Goal: Information Seeking & Learning: Learn about a topic

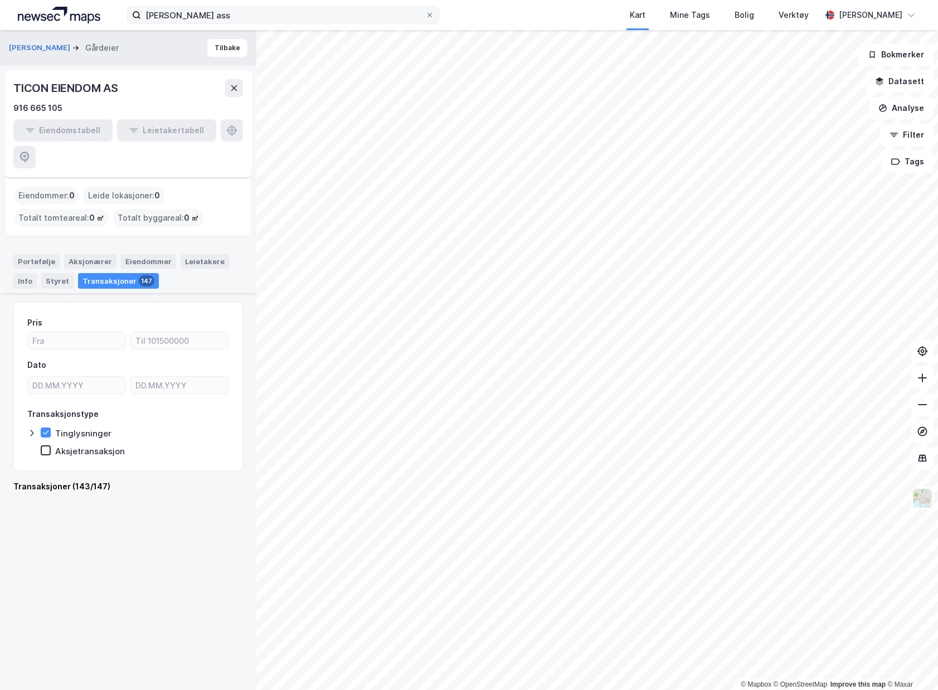
scroll to position [3663, 0]
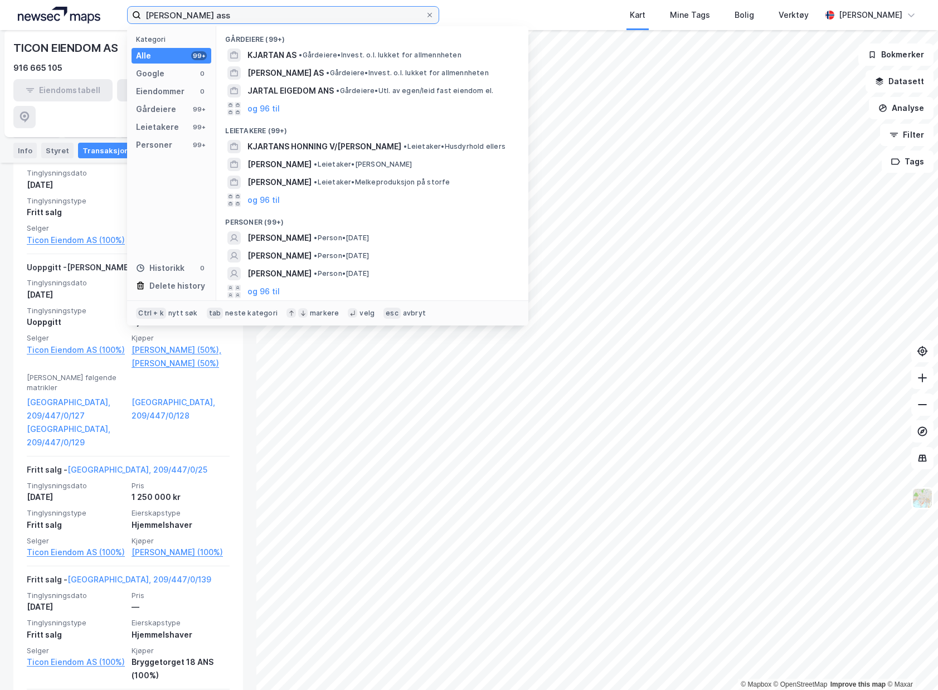
drag, startPoint x: 241, startPoint y: 13, endPoint x: -18, endPoint y: -2, distance: 259.1
click at [0, 0] on html "Stig kjartan ass Kategori Alle 99+ Google 0 Eiendommer 0 Gårdeiere 99+ Leietake…" at bounding box center [469, 345] width 938 height 690
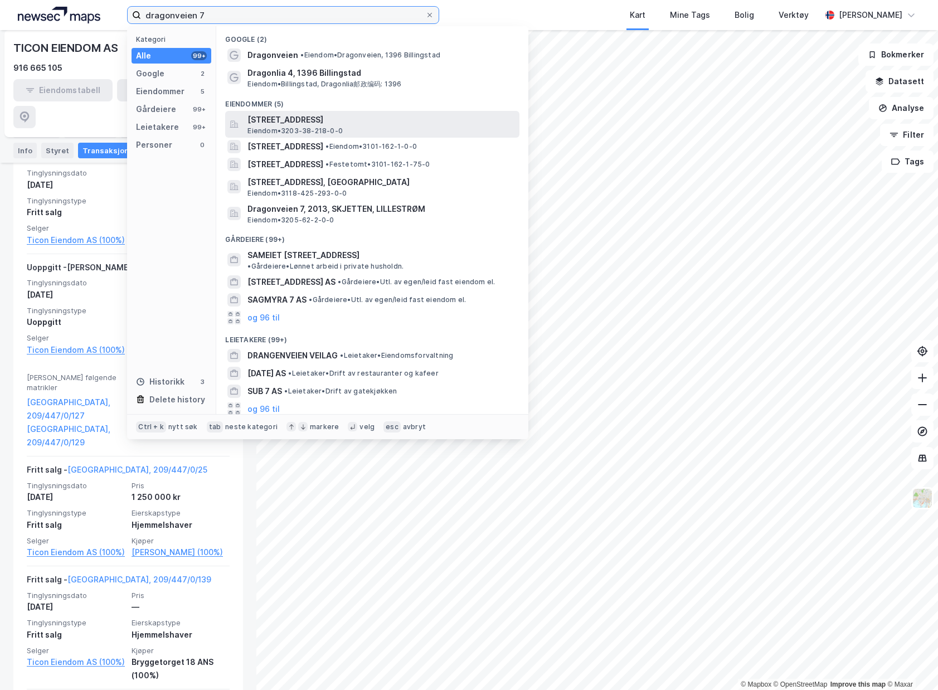
type input "dragonveien 7"
click at [445, 119] on span "[STREET_ADDRESS]" at bounding box center [381, 119] width 268 height 13
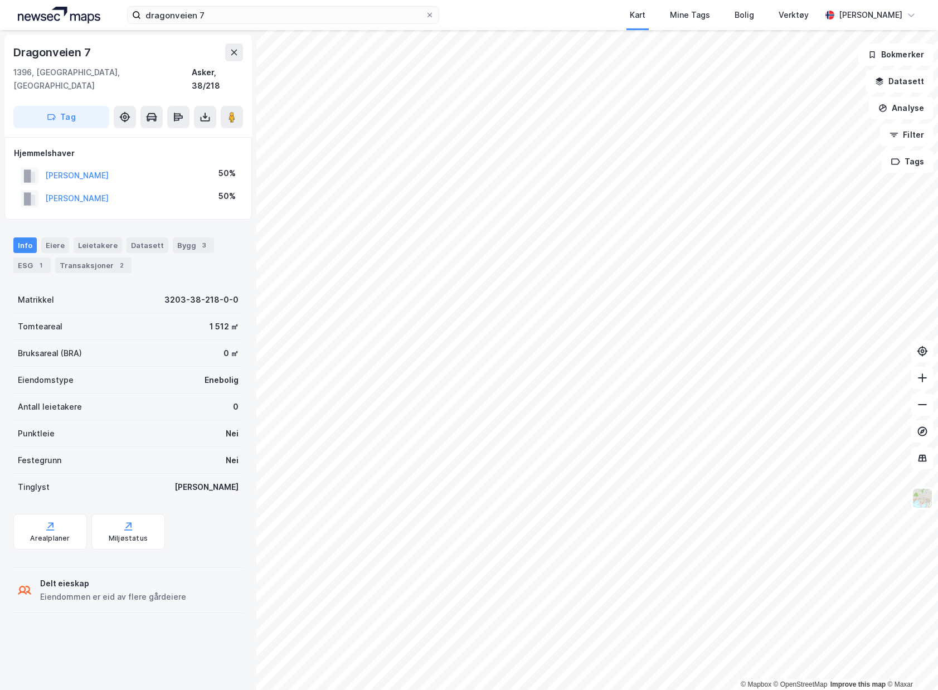
click at [220, 26] on div "dragonveien 7 Kart Mine Tags Bolig Verktøy Emil Solheim" at bounding box center [469, 15] width 938 height 30
click at [229, 14] on input "dragonveien 7" at bounding box center [283, 15] width 284 height 17
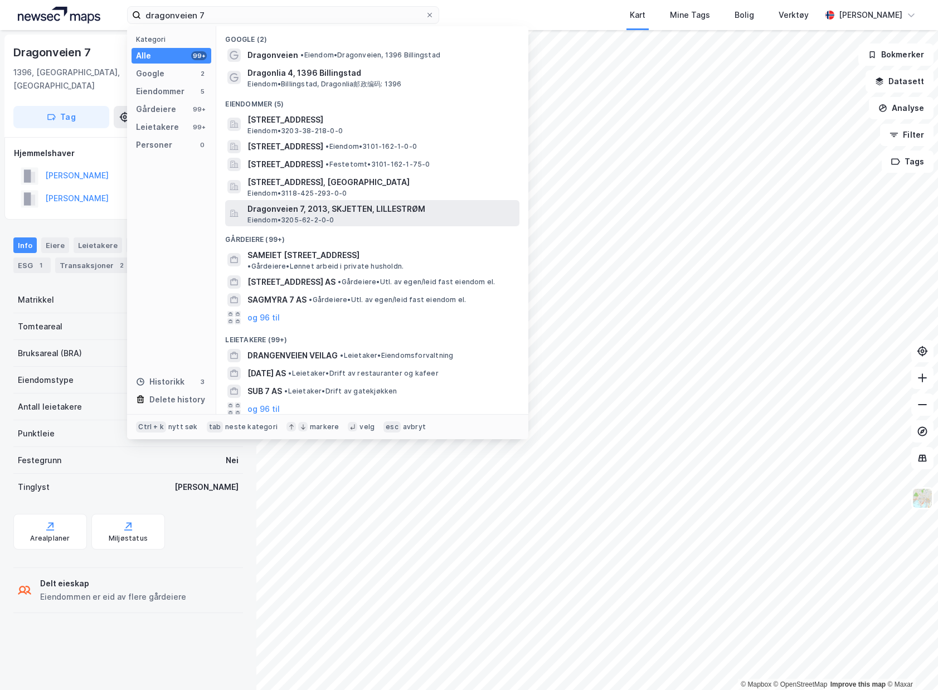
click at [393, 201] on div "Dragonveien 7, 2013, SKJETTEN, LILLESTRØM Eiendom • 3205-62-2-0-0" at bounding box center [372, 213] width 294 height 27
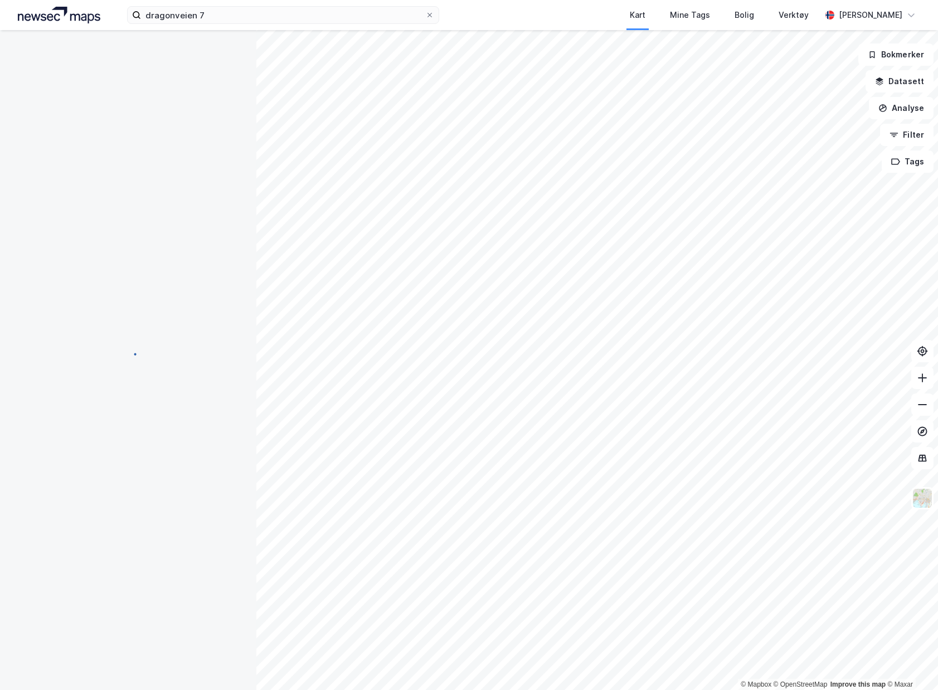
scroll to position [2, 0]
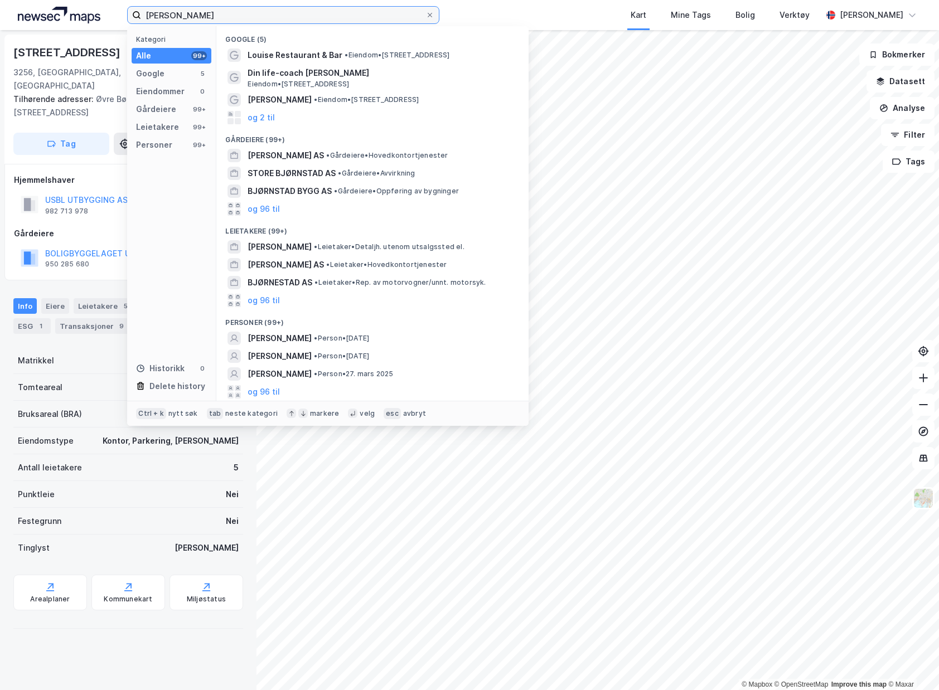
drag, startPoint x: 271, startPoint y: 15, endPoint x: -199, endPoint y: -7, distance: 470.3
click at [0, 0] on html "[PERSON_NAME] Kategori Alle 99+ Google 5 Eiendommer 0 Gårdeiere 99+ Leietakere …" at bounding box center [469, 345] width 939 height 690
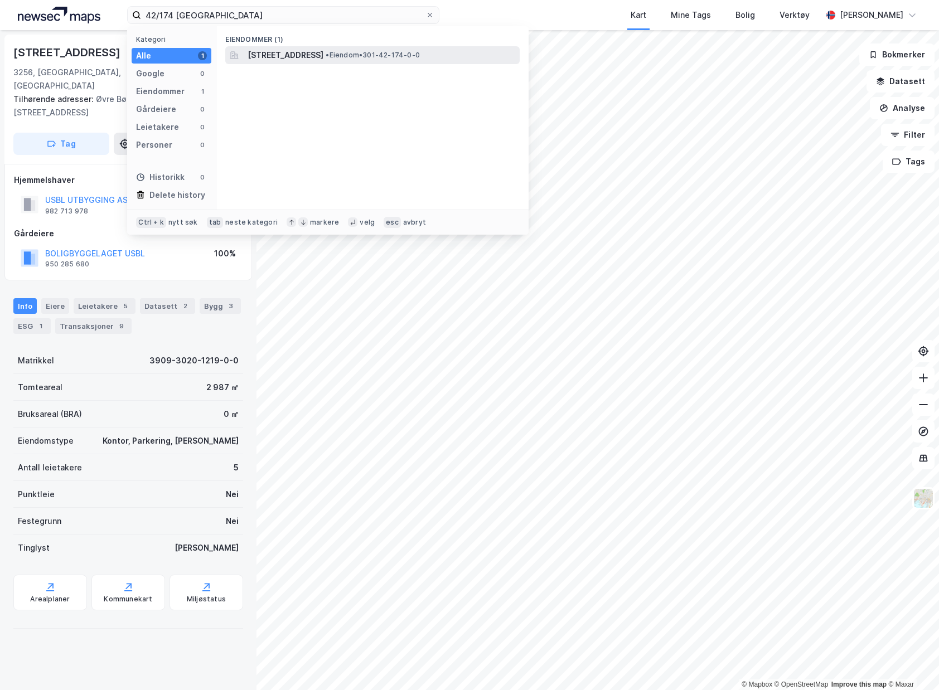
click at [323, 55] on span "[STREET_ADDRESS]" at bounding box center [285, 54] width 76 height 13
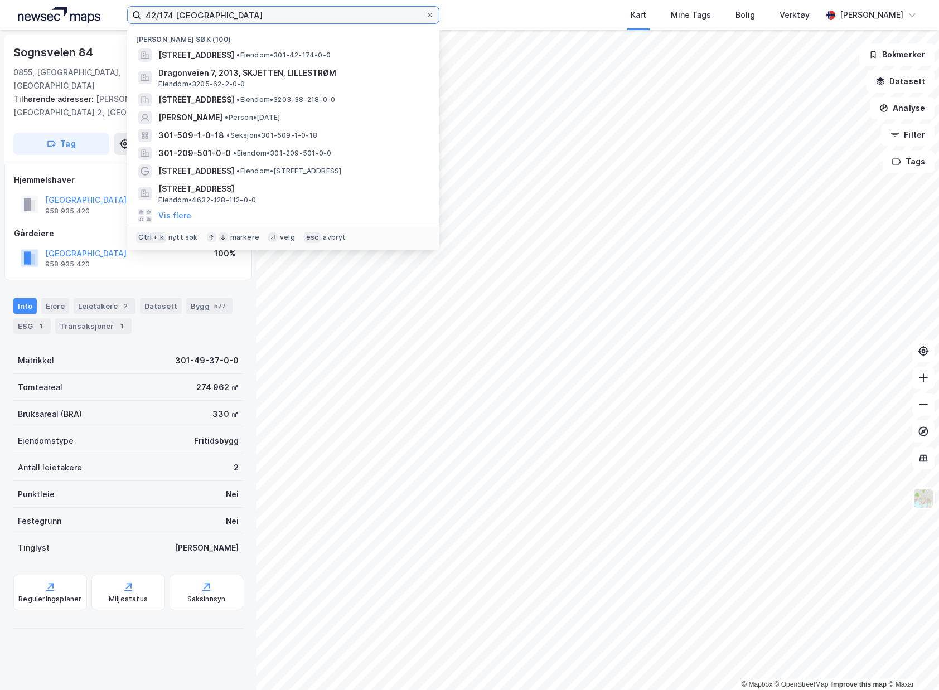
click at [211, 12] on input "42/174 oslo" at bounding box center [283, 15] width 284 height 17
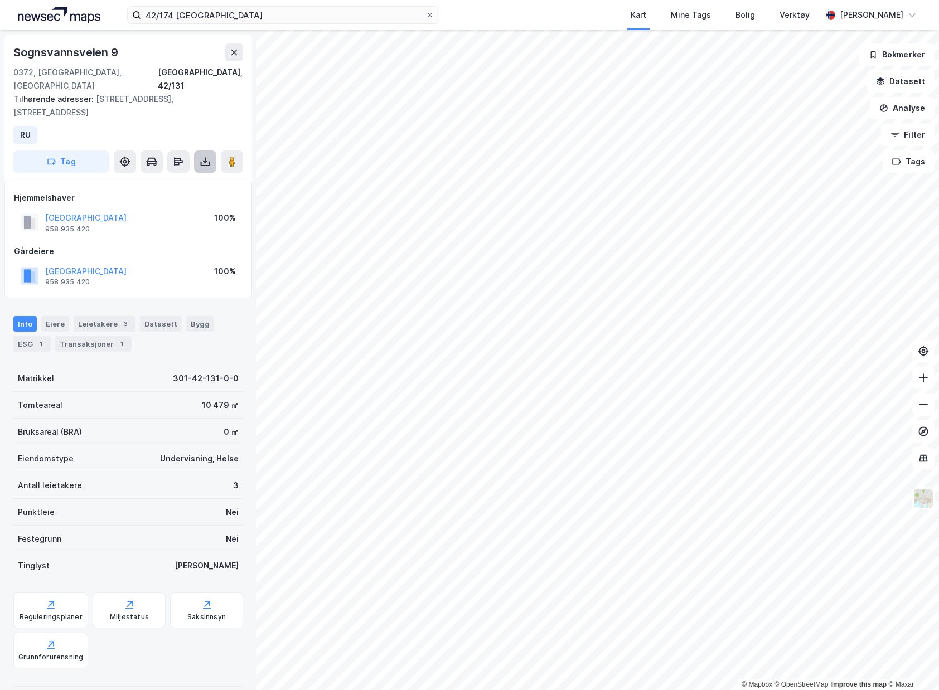
click at [203, 156] on icon at bounding box center [205, 161] width 11 height 11
click at [200, 175] on div "Last ned grunnbok" at bounding box center [157, 184] width 119 height 18
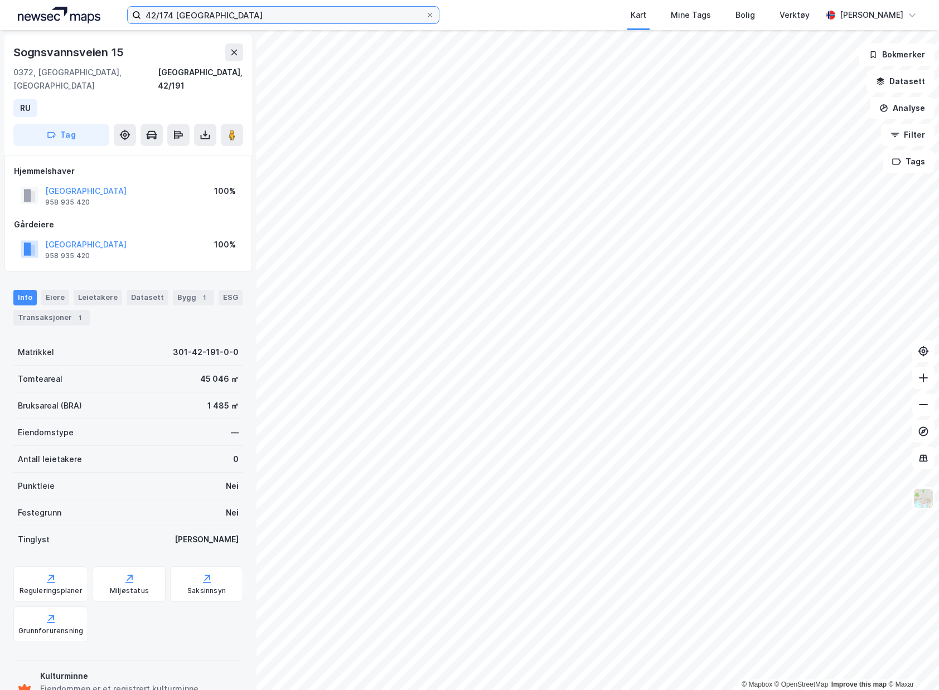
click at [170, 16] on input "42/174 oslo" at bounding box center [283, 15] width 284 height 17
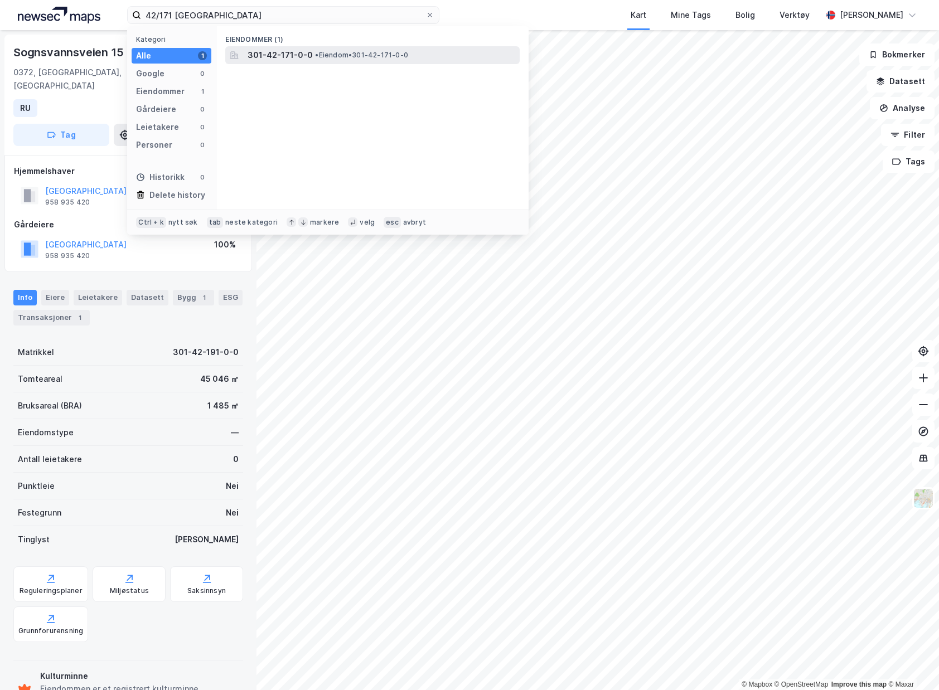
click at [279, 51] on span "301-42-171-0-0" at bounding box center [279, 54] width 65 height 13
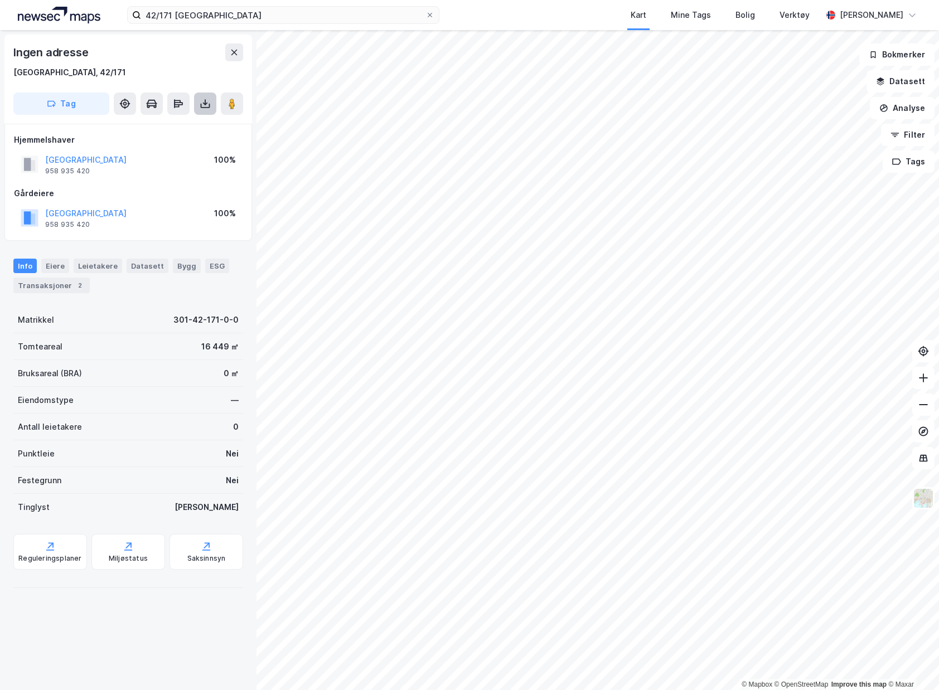
click at [206, 105] on icon at bounding box center [205, 103] width 11 height 11
click at [198, 125] on div "Last ned grunnbok" at bounding box center [157, 126] width 119 height 18
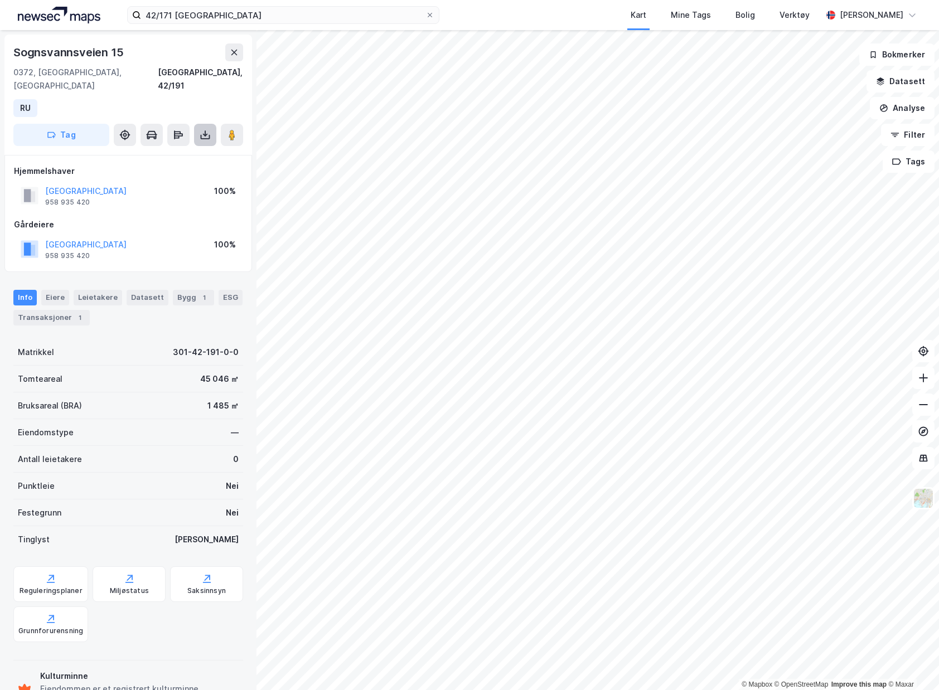
click at [203, 129] on icon at bounding box center [205, 134] width 11 height 11
click at [178, 153] on div "Last ned grunnbok" at bounding box center [150, 157] width 65 height 9
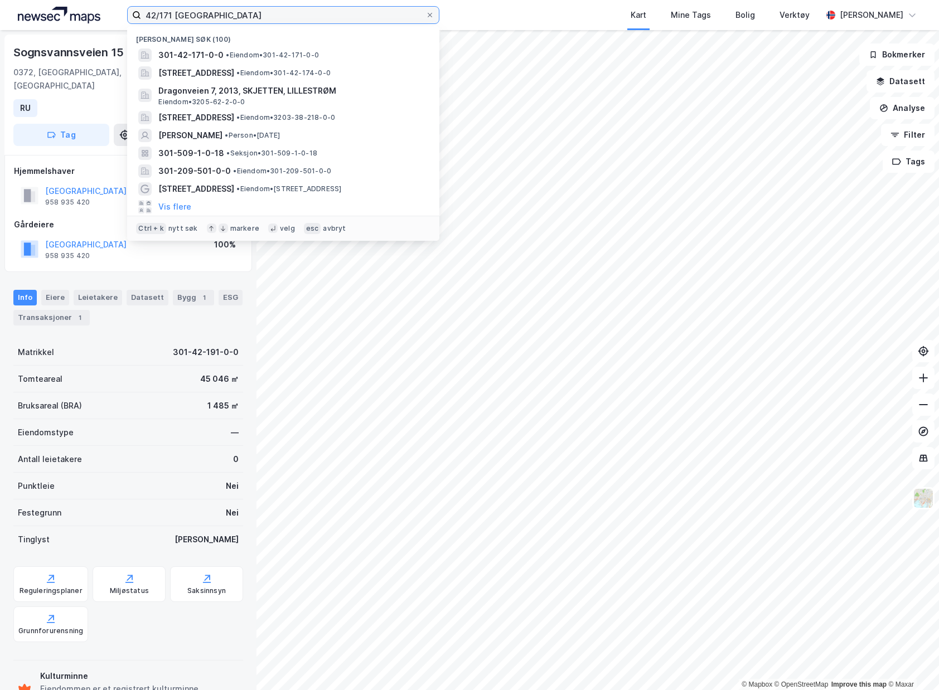
drag, startPoint x: 177, startPoint y: 8, endPoint x: 172, endPoint y: 13, distance: 7.1
click at [177, 8] on input "42/171 oslo" at bounding box center [283, 15] width 284 height 17
click at [172, 13] on input "42/171 oslo" at bounding box center [283, 15] width 284 height 17
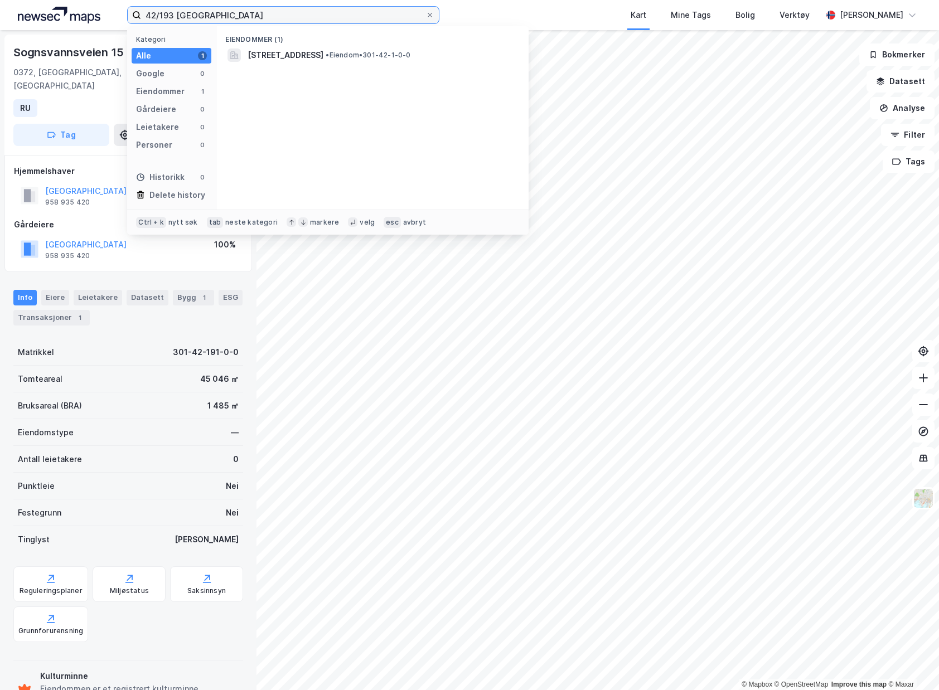
type input "42/193 oslo"
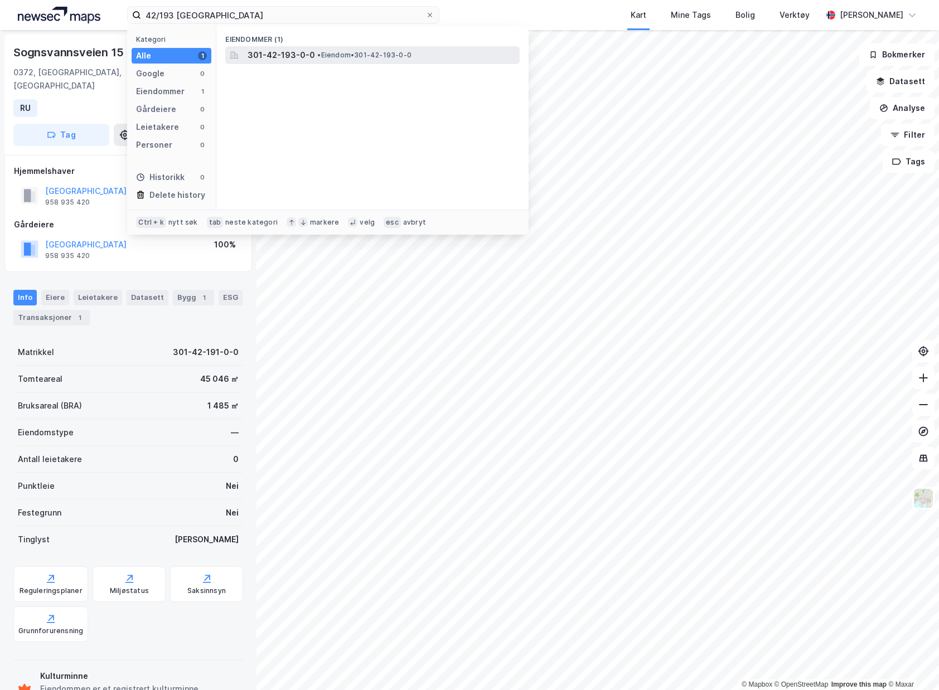
click at [324, 56] on span "• Eiendom • 301-42-193-0-0" at bounding box center [364, 55] width 94 height 9
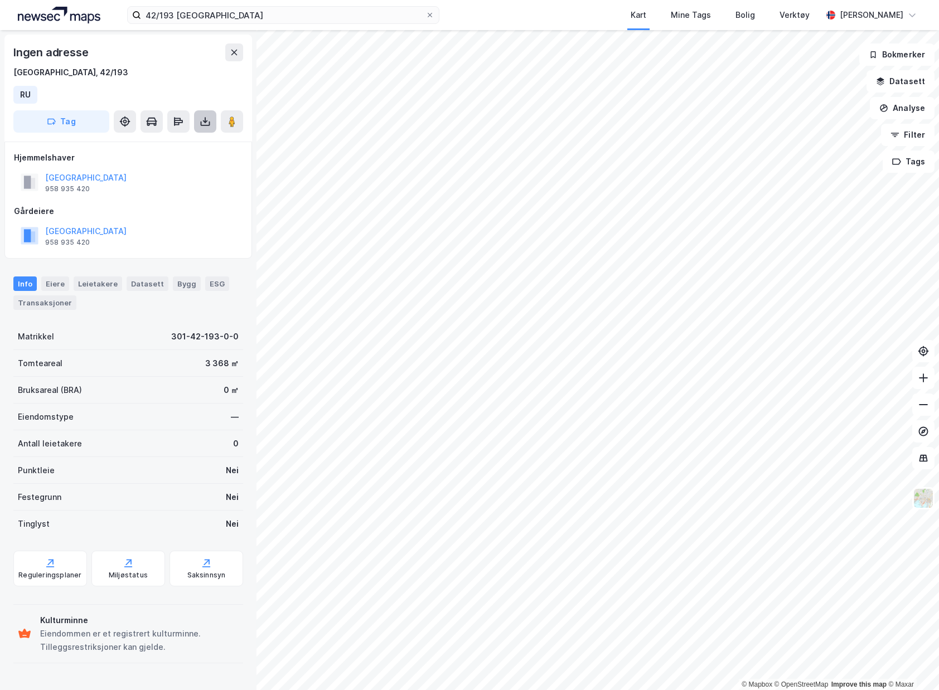
click at [201, 121] on icon at bounding box center [205, 123] width 9 height 4
click at [187, 147] on div "Last ned grunnbok" at bounding box center [157, 144] width 119 height 18
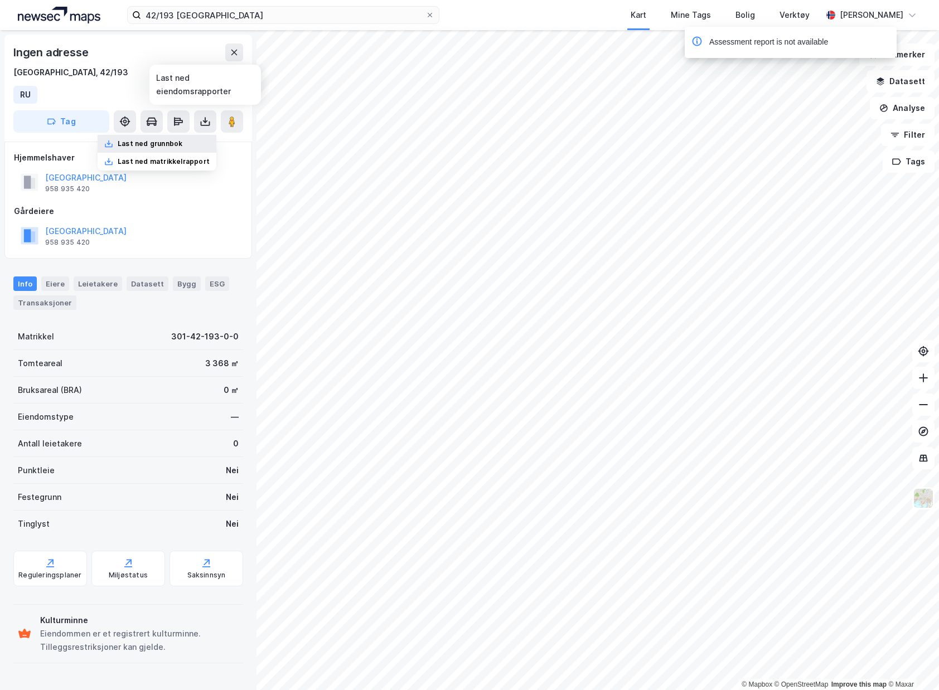
click at [201, 140] on div "Last ned grunnbok" at bounding box center [157, 144] width 119 height 18
click at [215, 192] on div "OSLO KOMMUNE 958 935 420" at bounding box center [128, 182] width 228 height 27
click at [80, 21] on img at bounding box center [59, 15] width 82 height 17
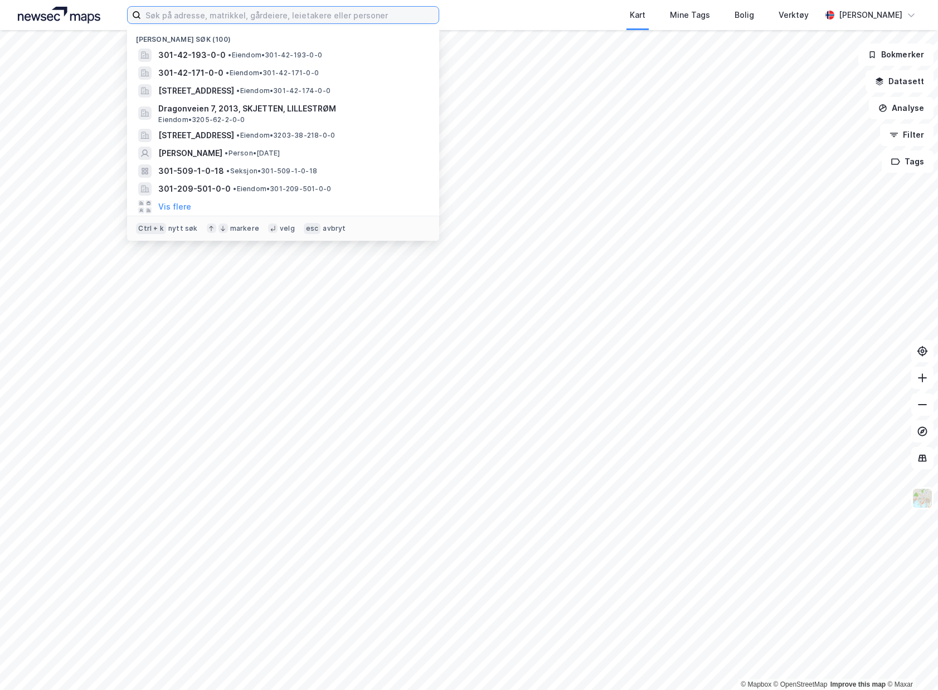
click at [320, 12] on input at bounding box center [290, 15] width 298 height 17
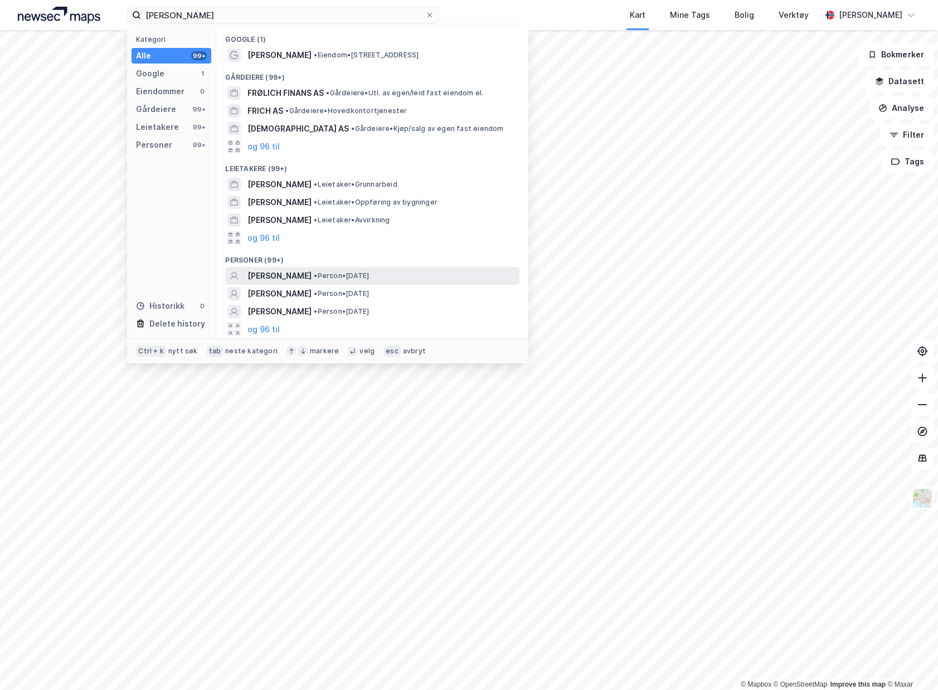
click at [369, 275] on span "• Person • [DATE]" at bounding box center [341, 275] width 55 height 9
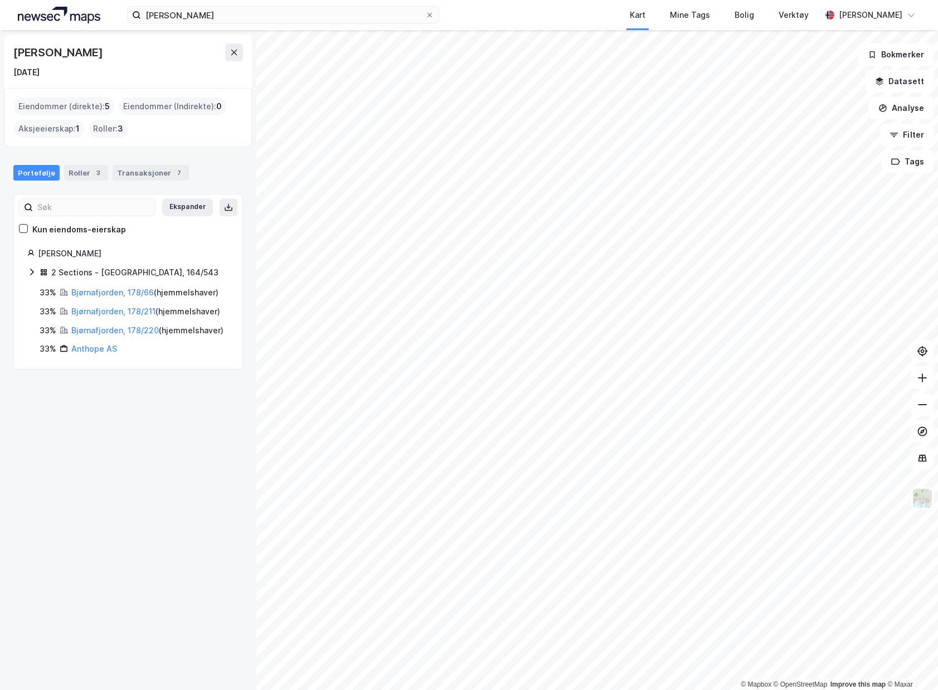
click at [37, 272] on div "2 Sections - [GEOGRAPHIC_DATA], 164/543" at bounding box center [128, 273] width 202 height 14
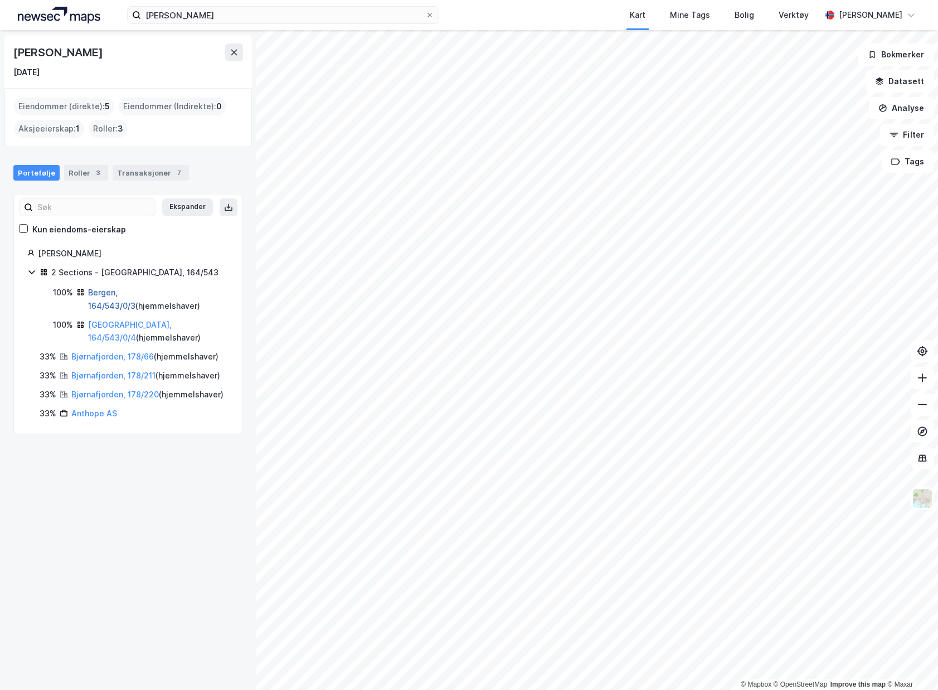
click at [135, 295] on link "Bergen, 164/543/0/3" at bounding box center [111, 299] width 47 height 23
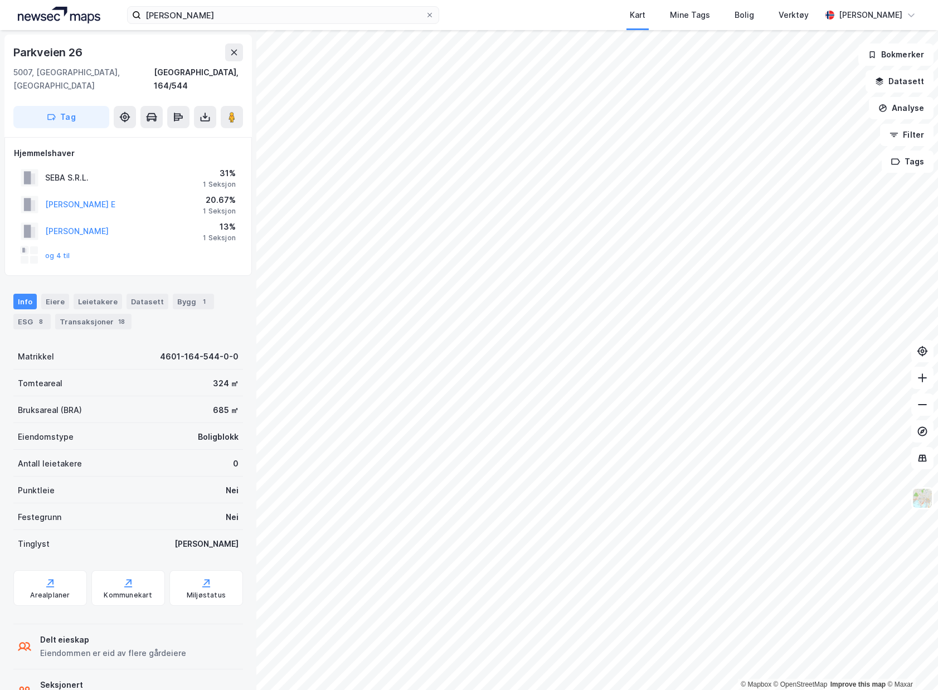
click at [54, 254] on div "Hjemmelshaver SEBA S.R.L. 31% 1 Seksjon [PERSON_NAME] E 20.67% 1 Seksjon [PERSO…" at bounding box center [127, 206] width 247 height 139
click at [65, 249] on div "og 4 til" at bounding box center [46, 255] width 50 height 18
click at [0, 0] on button "og 4 til" at bounding box center [0, 0] width 0 height 0
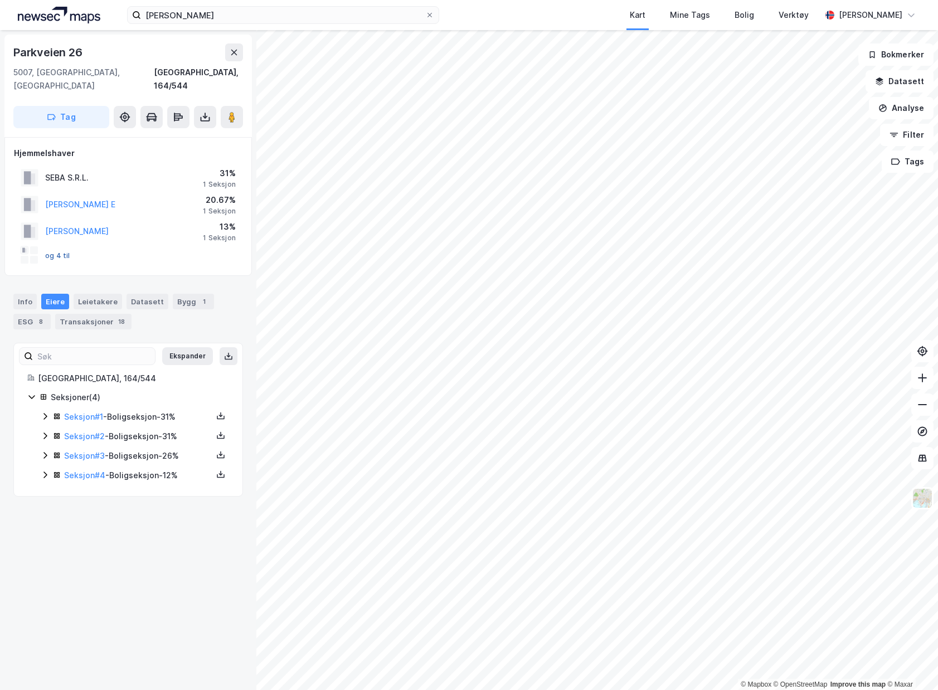
click at [0, 0] on button "og 4 til" at bounding box center [0, 0] width 0 height 0
click at [216, 411] on icon at bounding box center [220, 415] width 9 height 9
click at [214, 429] on button at bounding box center [220, 435] width 13 height 13
click at [181, 348] on button "Ekspander" at bounding box center [187, 356] width 51 height 18
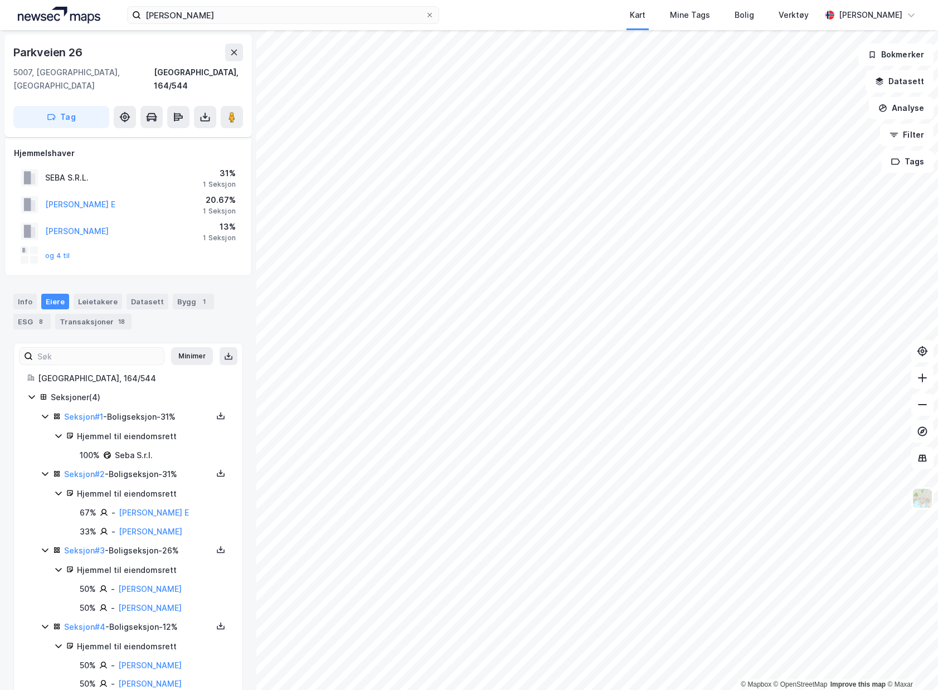
scroll to position [14, 0]
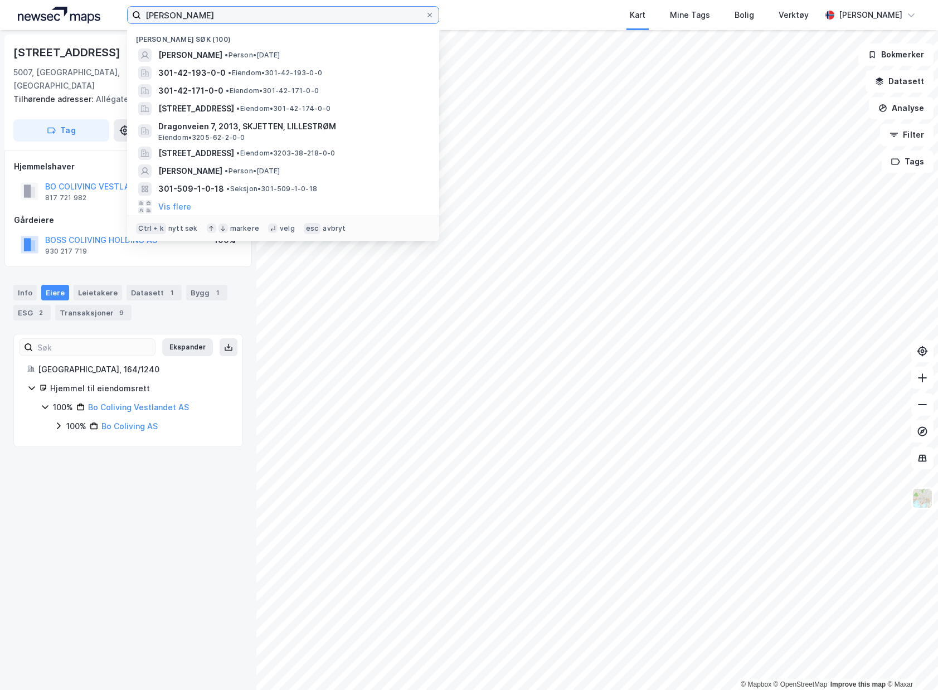
drag, startPoint x: 300, startPoint y: 18, endPoint x: -9, endPoint y: 31, distance: 310.2
click at [0, 31] on html "[PERSON_NAME] søk (100) [PERSON_NAME] • Person • [DATE] 301-42-193-0-0 • Eiendo…" at bounding box center [469, 345] width 938 height 690
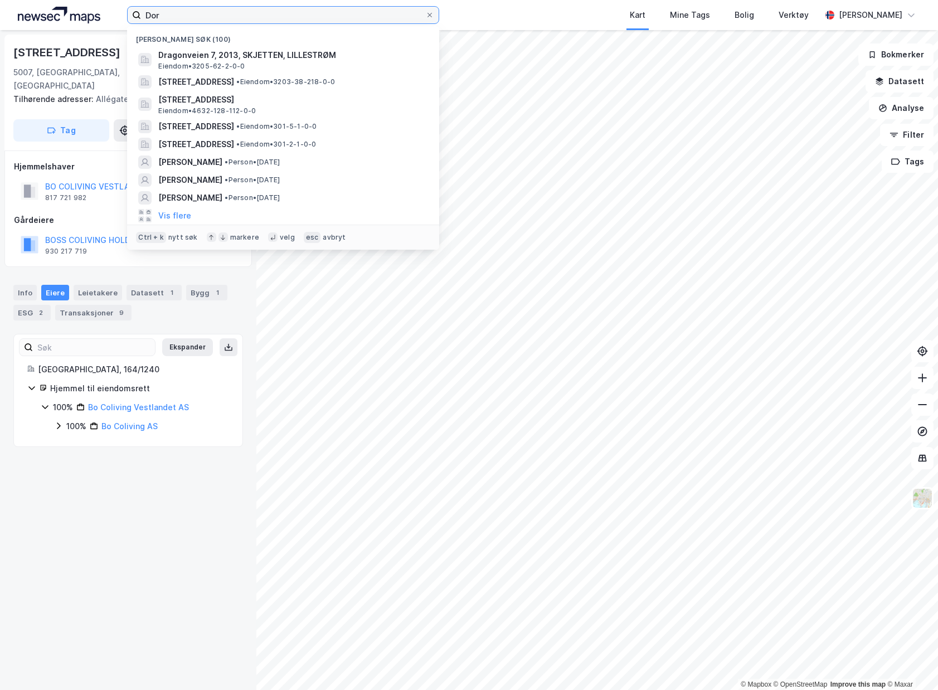
type input "Dort"
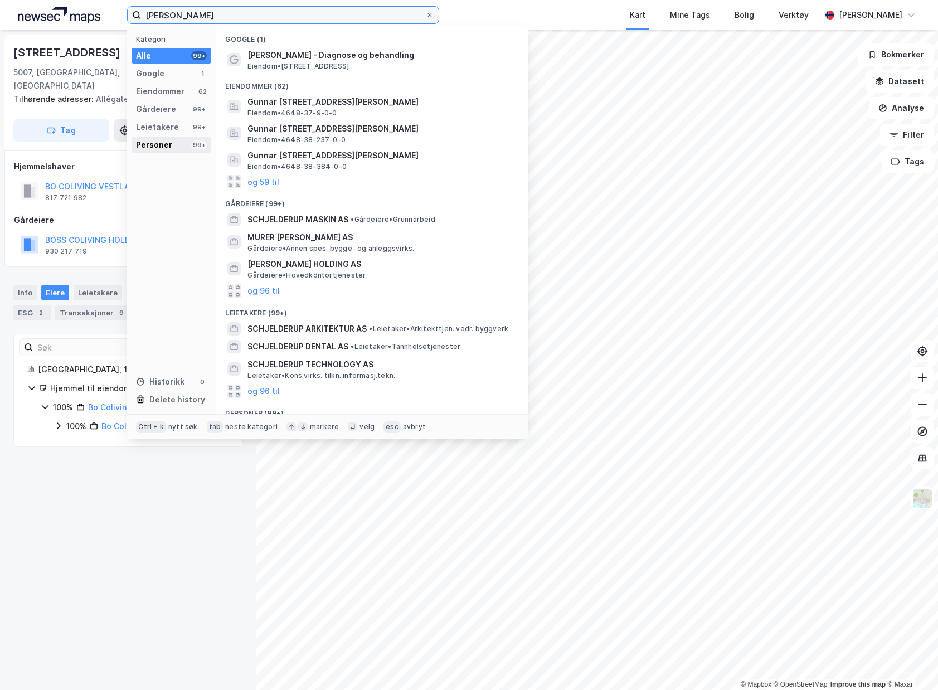
type input "[PERSON_NAME]"
click at [156, 142] on div "Personer" at bounding box center [154, 144] width 36 height 13
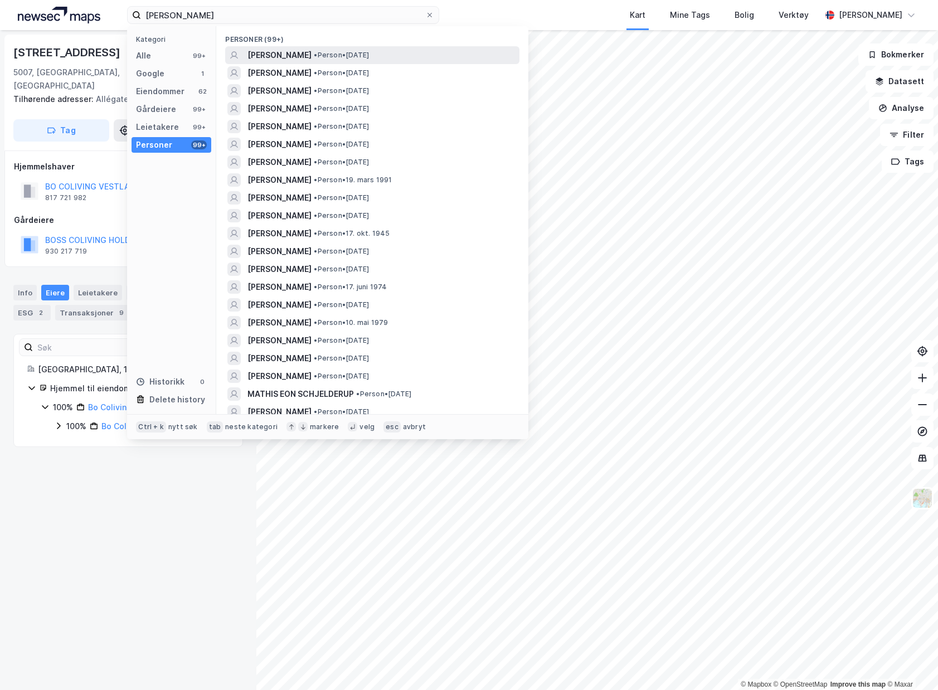
click at [432, 52] on div "[PERSON_NAME] • Person • [DATE]" at bounding box center [382, 54] width 270 height 13
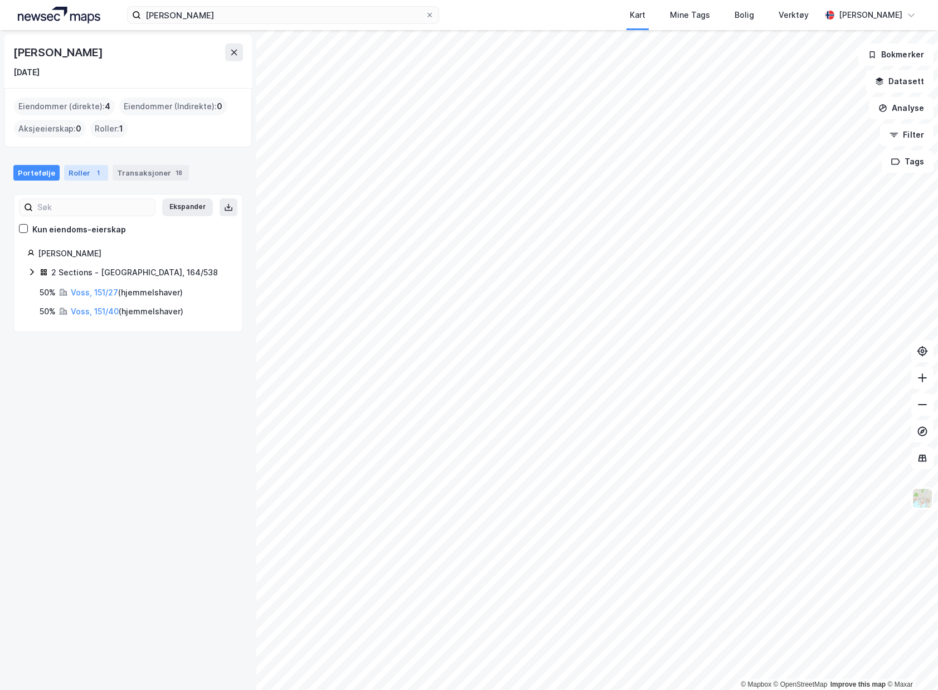
click at [93, 173] on div "1" at bounding box center [98, 172] width 11 height 11
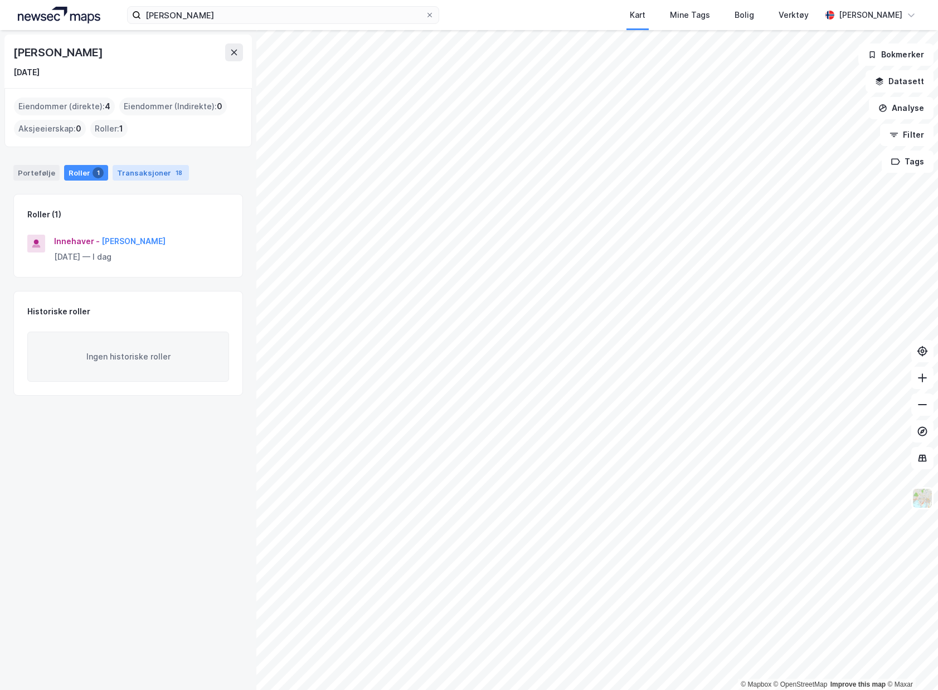
click at [129, 173] on div "Transaksjoner 18" at bounding box center [151, 173] width 76 height 16
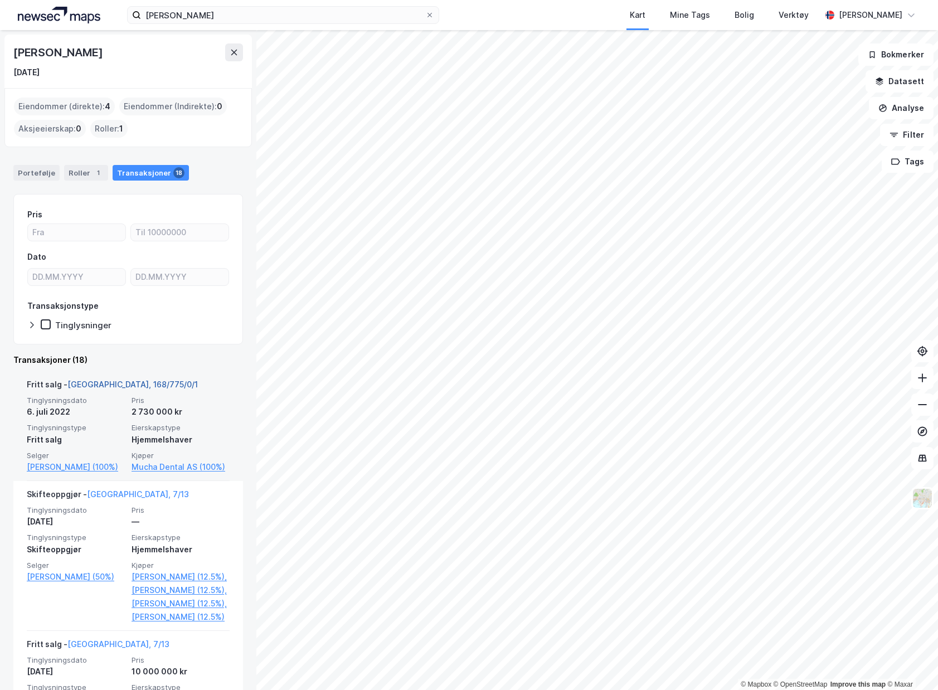
click at [128, 383] on link "[GEOGRAPHIC_DATA], 168/775/0/1" at bounding box center [132, 384] width 130 height 9
click at [101, 465] on link "[PERSON_NAME] (100%)" at bounding box center [76, 466] width 98 height 13
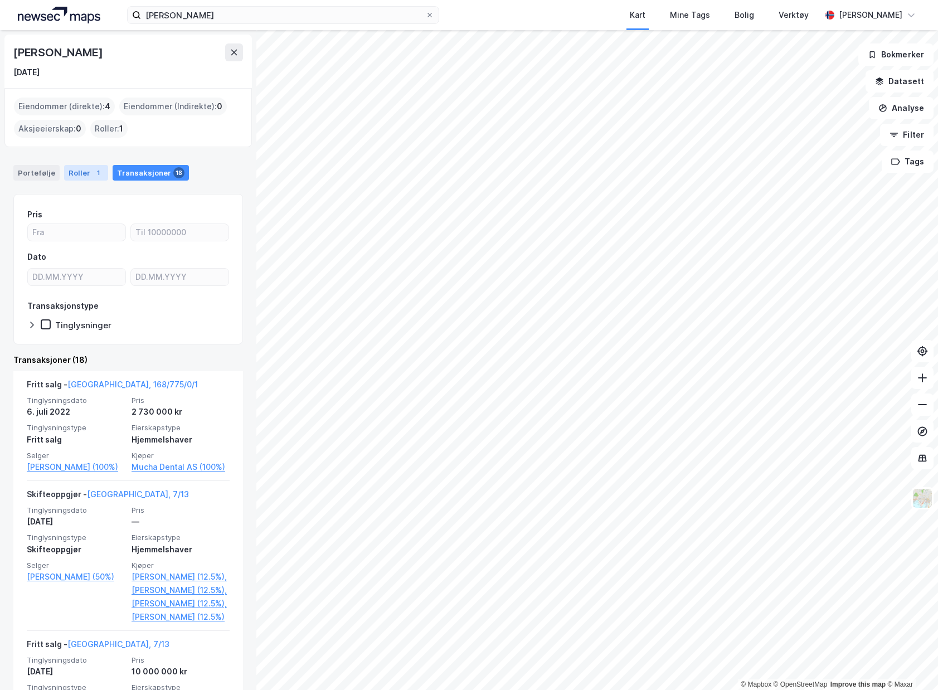
click at [79, 174] on div "Roller 1" at bounding box center [86, 173] width 44 height 16
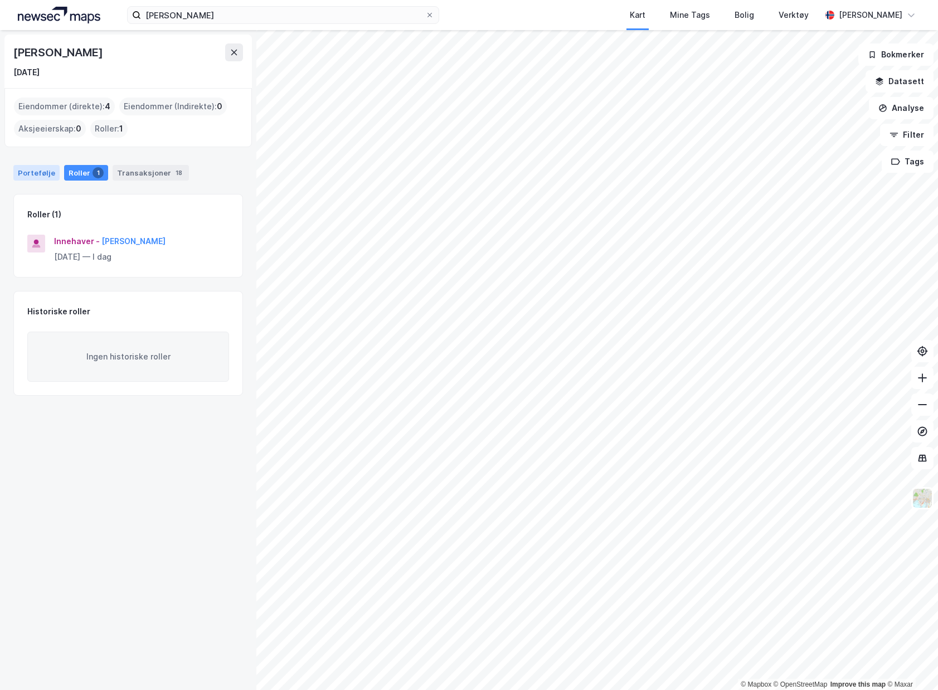
click at [42, 177] on div "Portefølje" at bounding box center [36, 173] width 46 height 16
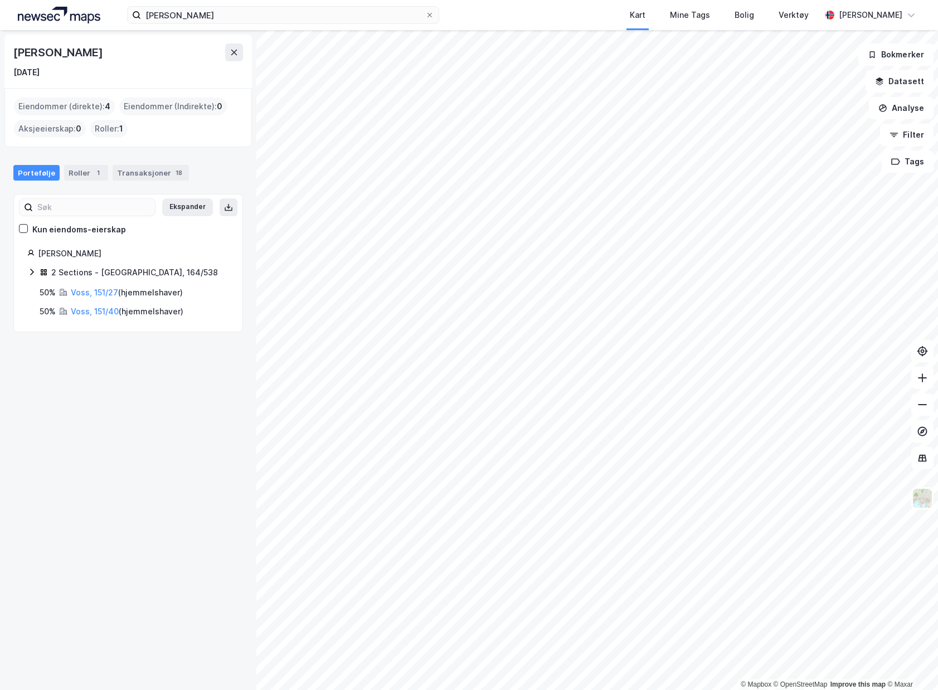
click at [37, 273] on div "2 Sections - [GEOGRAPHIC_DATA], 164/538" at bounding box center [128, 273] width 202 height 14
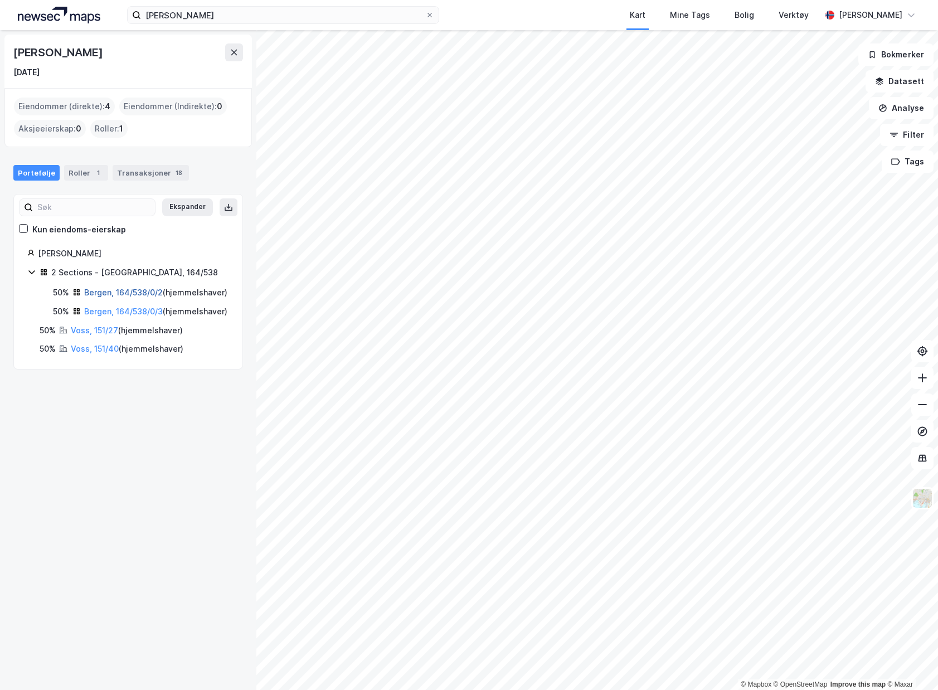
click at [116, 292] on link "Bergen, 164/538/0/2" at bounding box center [123, 292] width 79 height 9
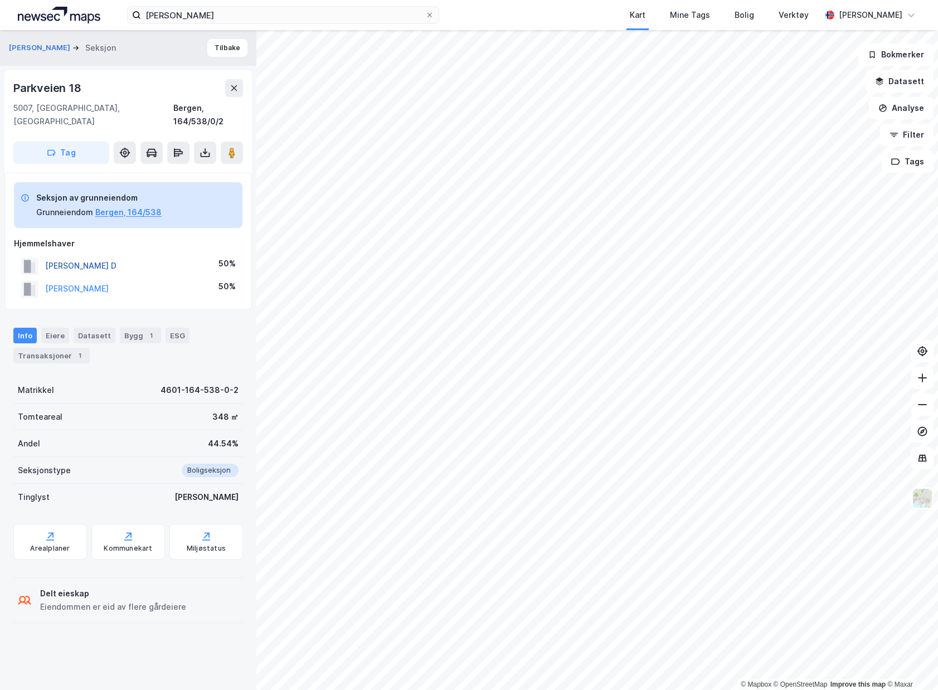
click at [0, 0] on button "[PERSON_NAME] D" at bounding box center [0, 0] width 0 height 0
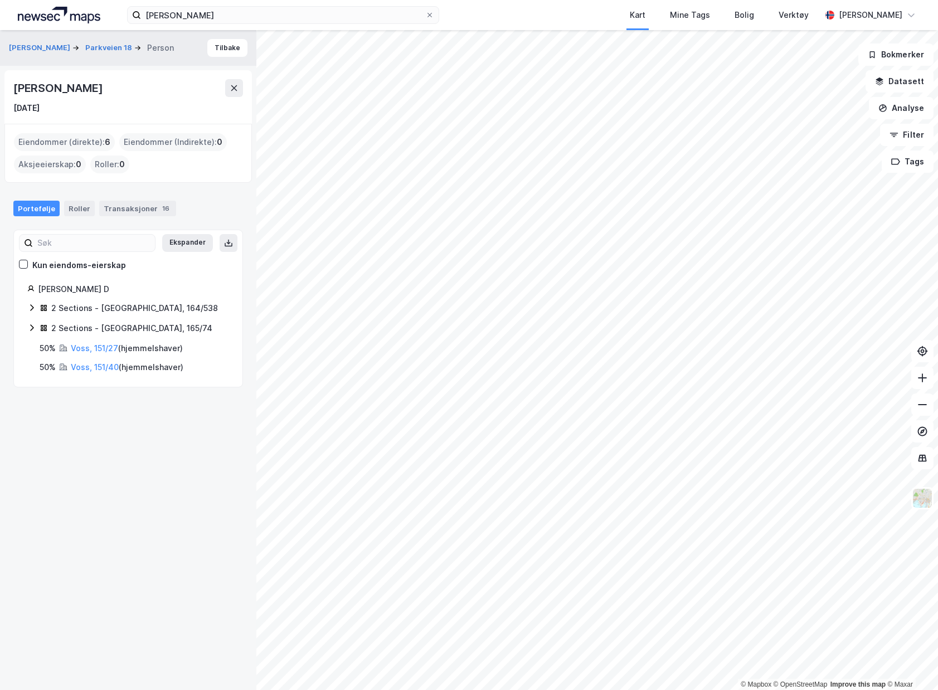
click at [37, 303] on div "2 Sections - [GEOGRAPHIC_DATA], 164/538" at bounding box center [128, 309] width 202 height 14
click at [110, 330] on link "Bergen, 164/538/0/2" at bounding box center [123, 327] width 79 height 9
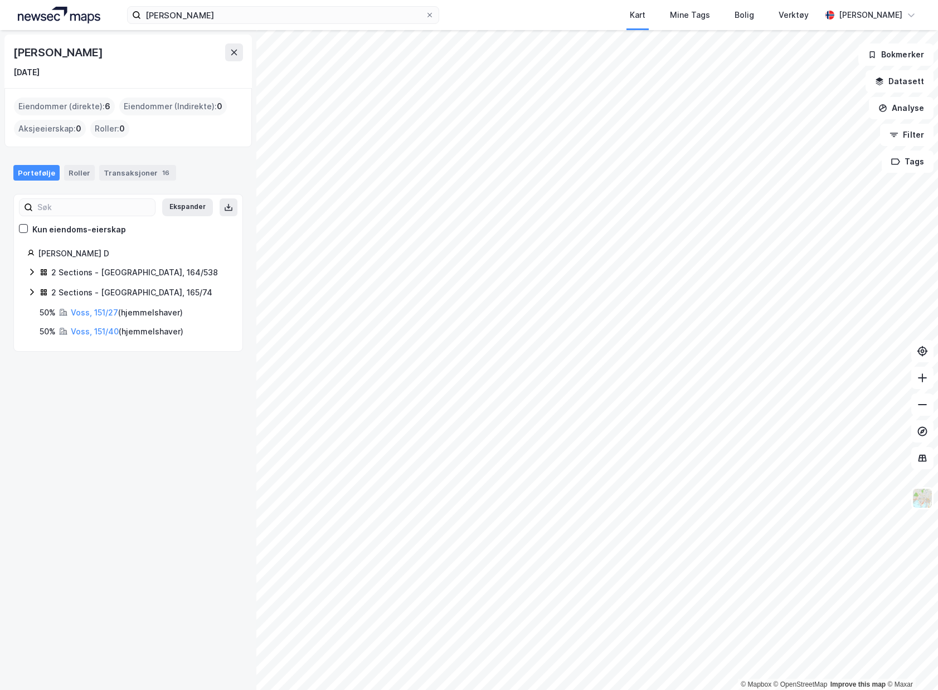
click at [95, 276] on div "2 Sections - [GEOGRAPHIC_DATA], 164/538" at bounding box center [134, 272] width 167 height 13
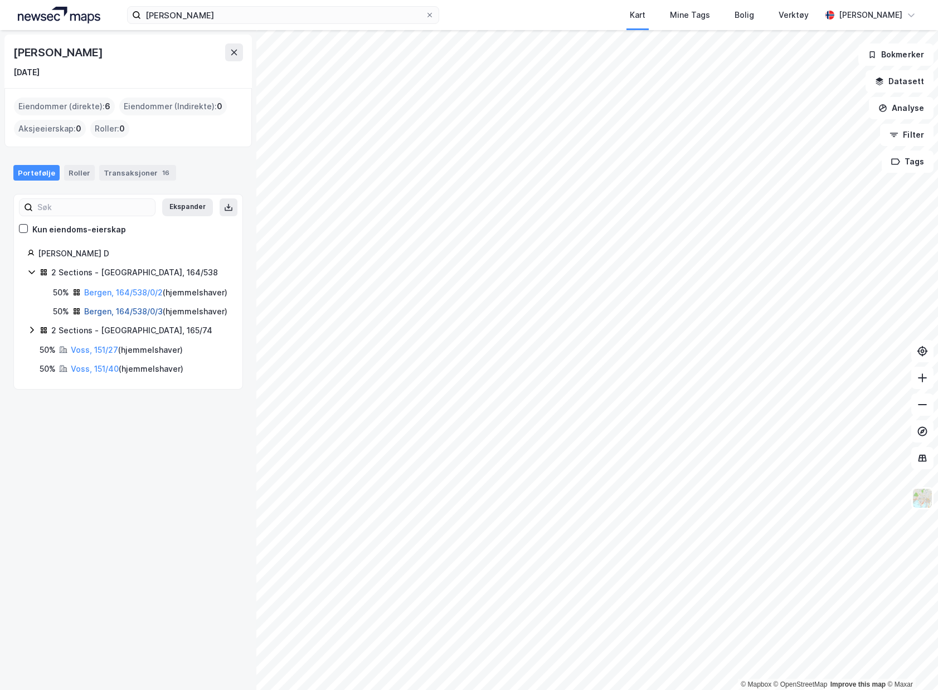
click at [95, 316] on link "Bergen, 164/538/0/3" at bounding box center [123, 311] width 79 height 9
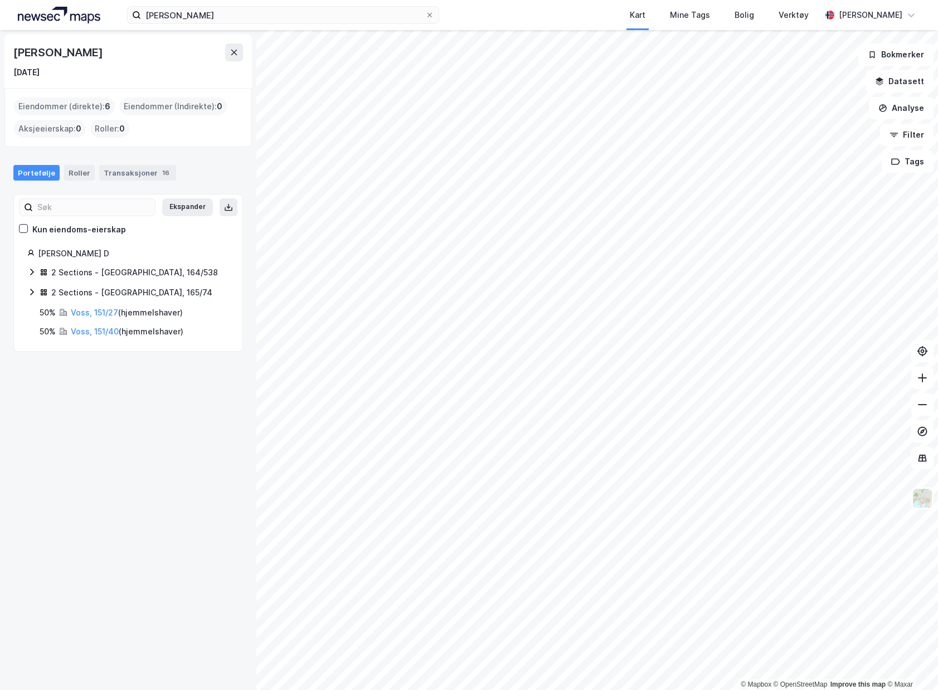
click at [57, 290] on div "2 Sections - [GEOGRAPHIC_DATA], 165/74" at bounding box center [131, 292] width 161 height 13
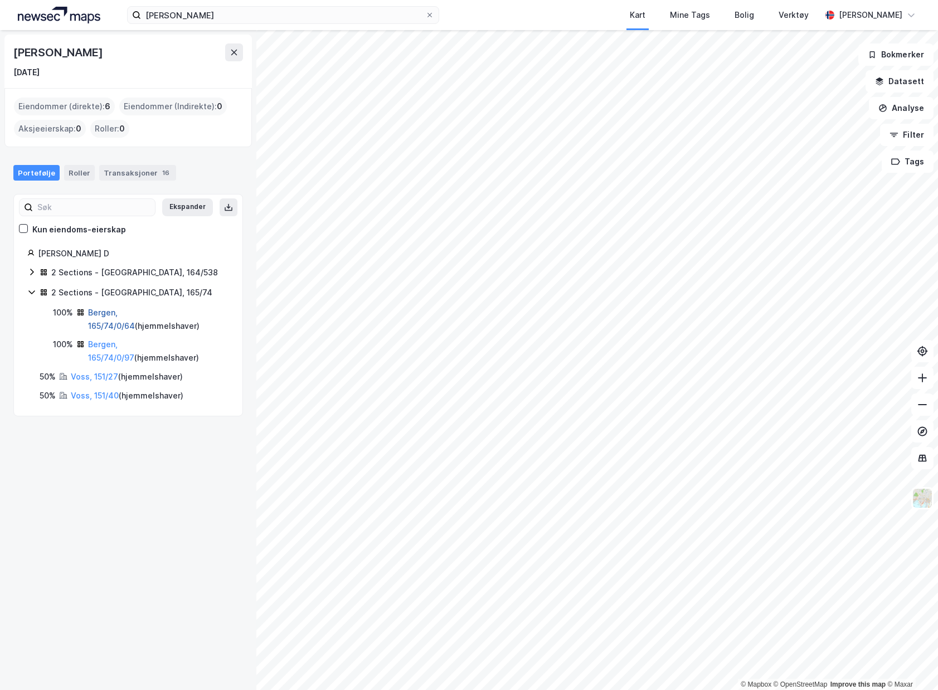
click at [105, 314] on link "Bergen, 165/74/0/64" at bounding box center [111, 319] width 47 height 23
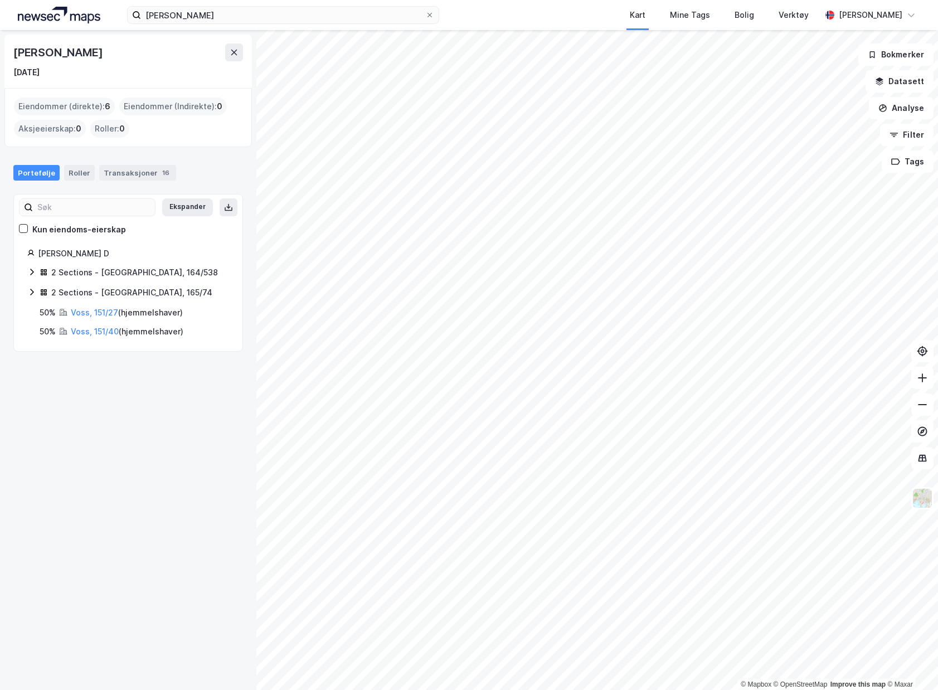
click at [75, 287] on div "2 Sections - [GEOGRAPHIC_DATA], 165/74" at bounding box center [131, 292] width 161 height 13
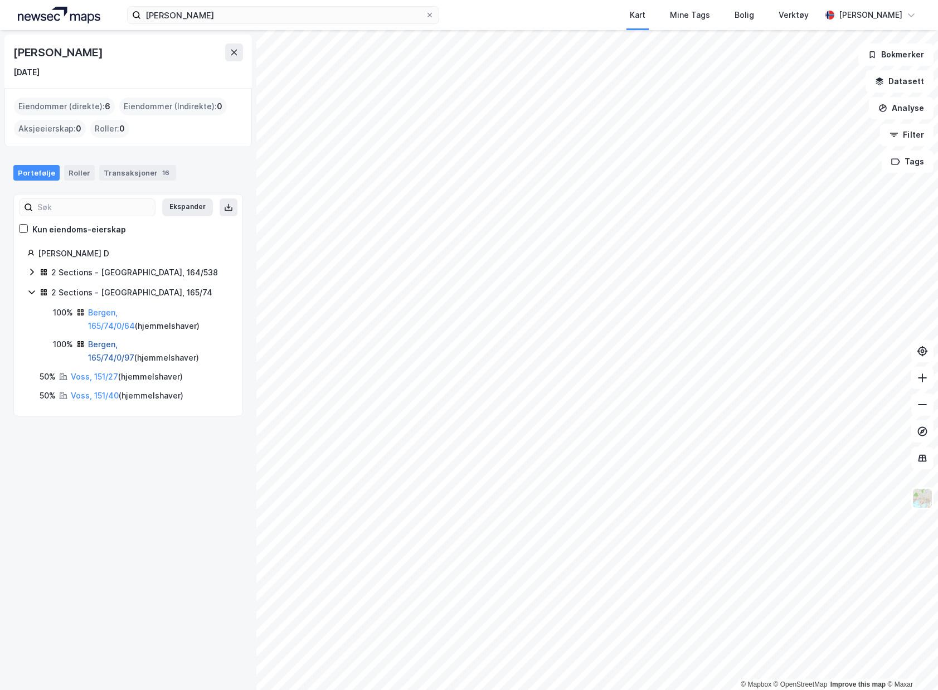
click at [114, 344] on link "Bergen, 165/74/0/97" at bounding box center [111, 350] width 46 height 23
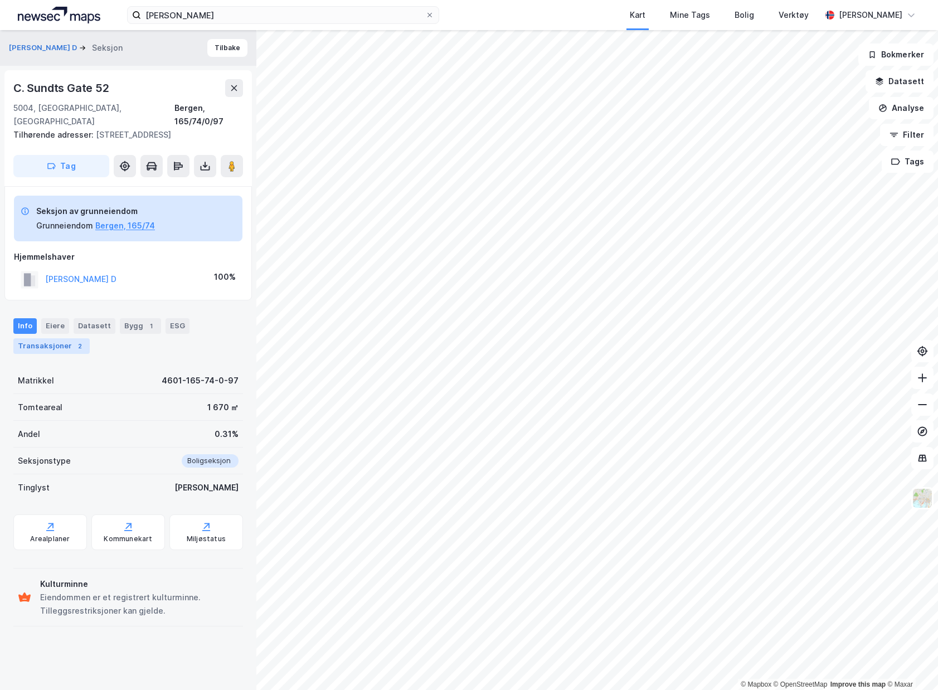
click at [75, 338] on div "Transaksjoner 2" at bounding box center [51, 346] width 76 height 16
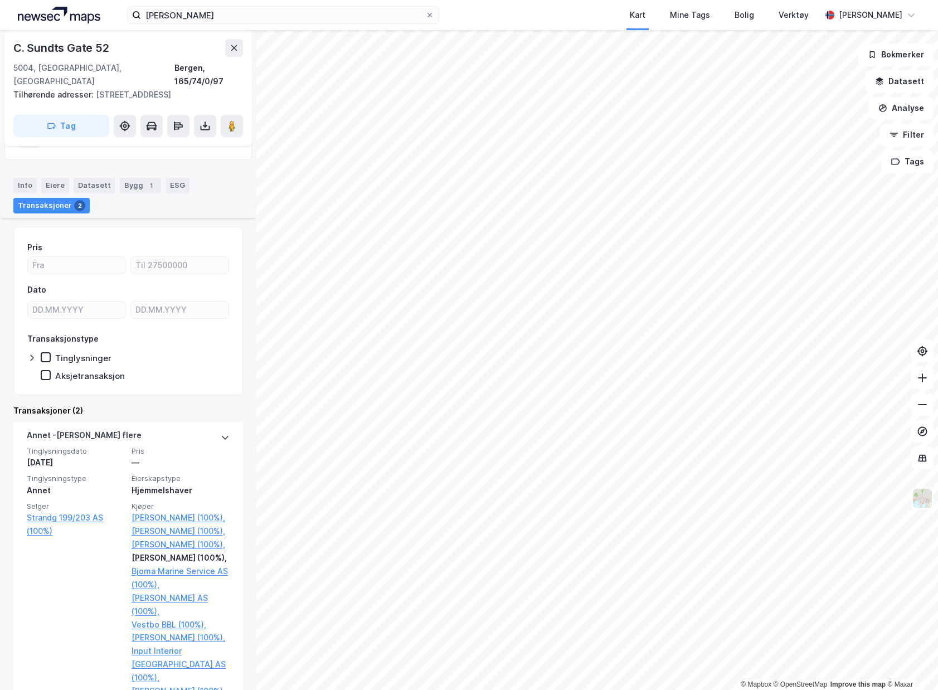
scroll to position [167, 0]
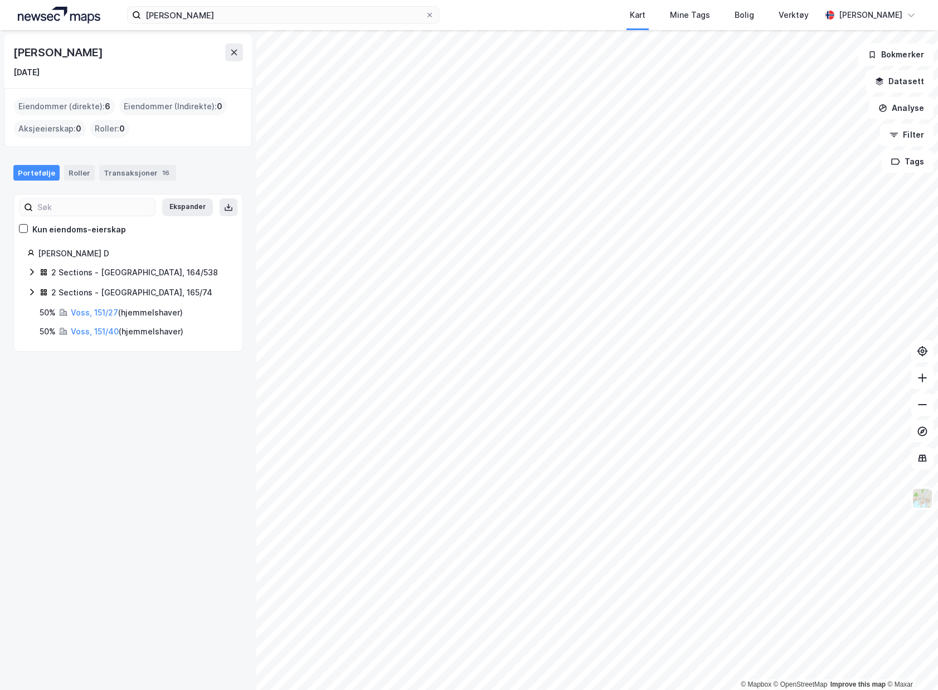
click at [99, 290] on div "2 Sections - [GEOGRAPHIC_DATA], 165/74" at bounding box center [131, 292] width 161 height 13
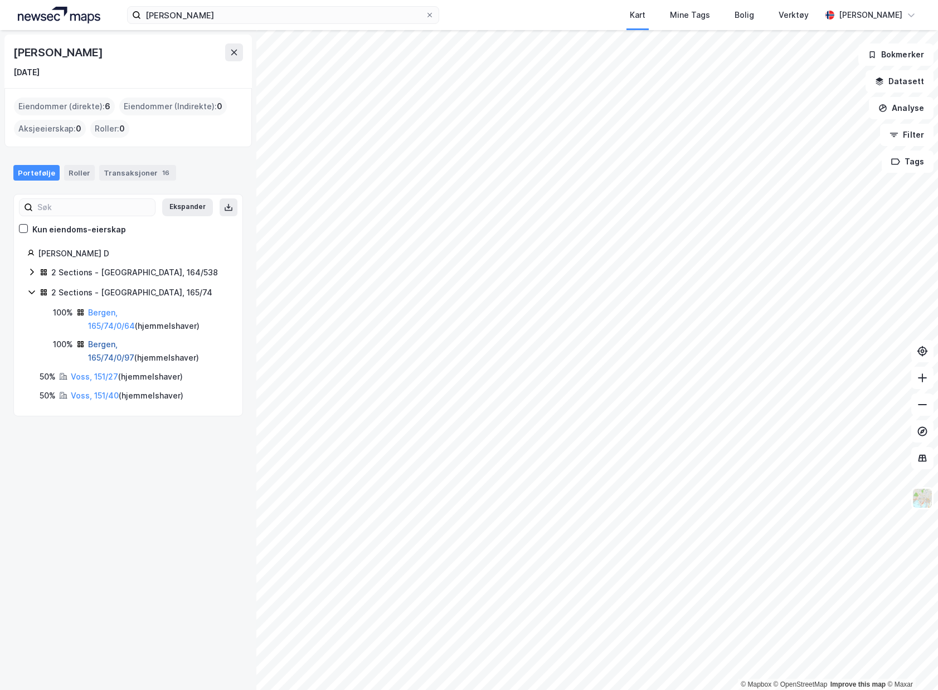
click at [103, 344] on link "Bergen, 165/74/0/97" at bounding box center [111, 350] width 46 height 23
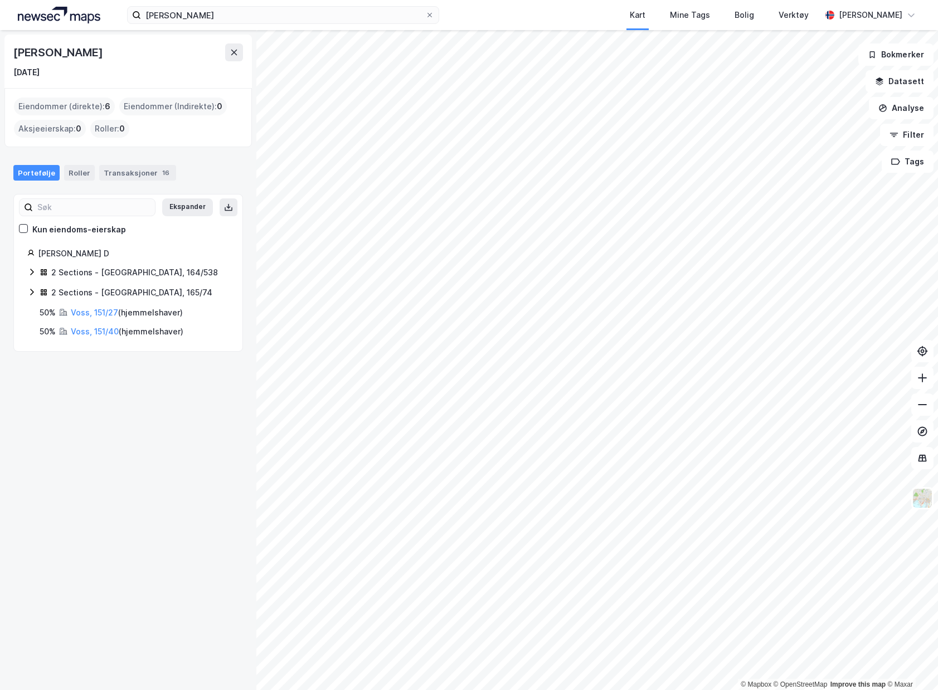
click at [93, 276] on div "2 Sections - [GEOGRAPHIC_DATA], 164/538" at bounding box center [134, 272] width 167 height 13
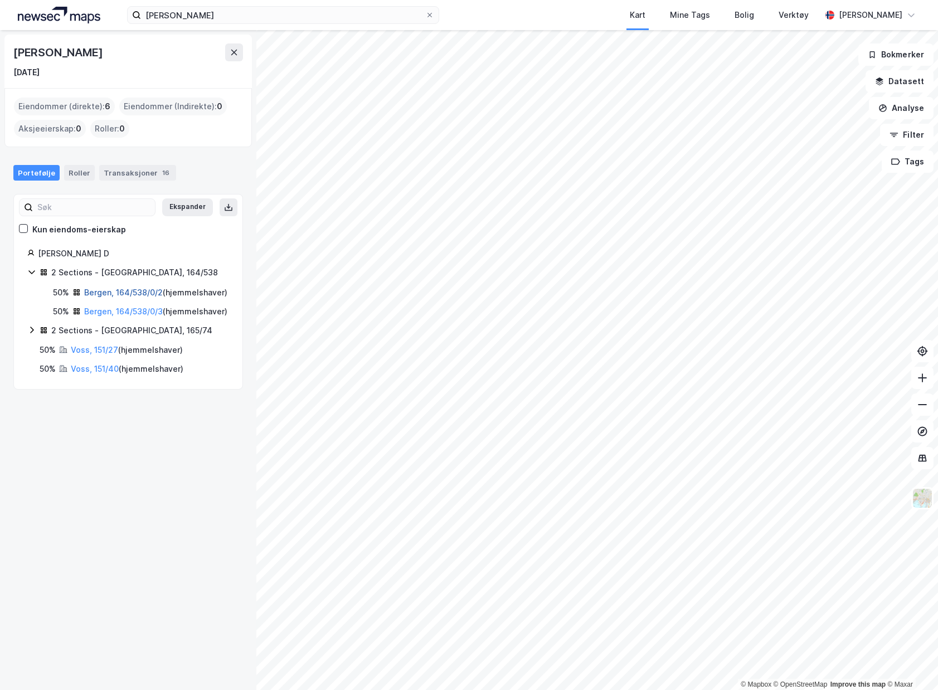
click at [102, 295] on link "Bergen, 164/538/0/2" at bounding box center [123, 292] width 79 height 9
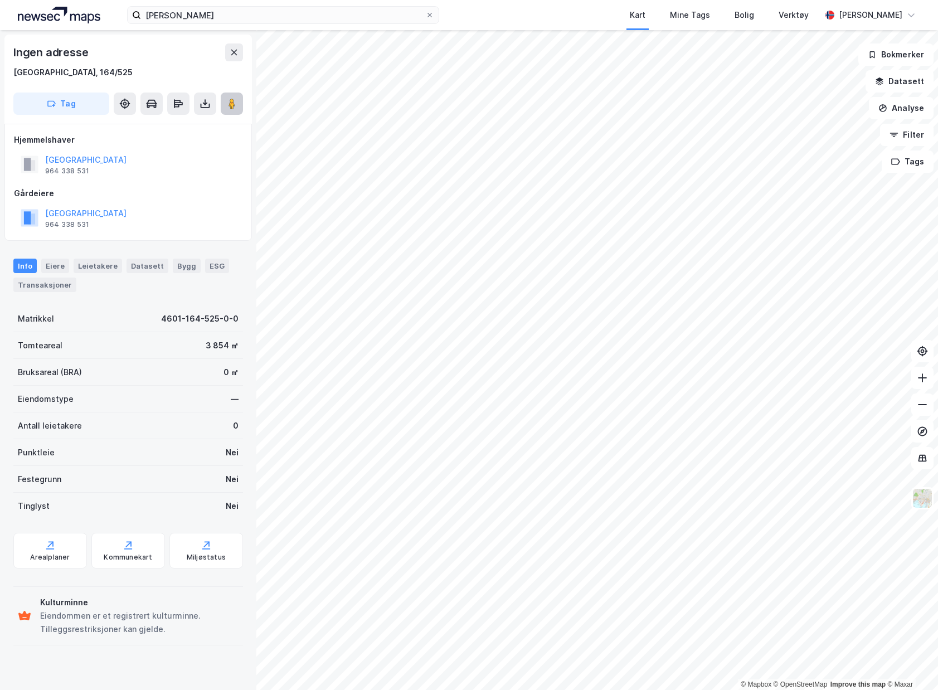
click at [226, 105] on button at bounding box center [232, 104] width 22 height 22
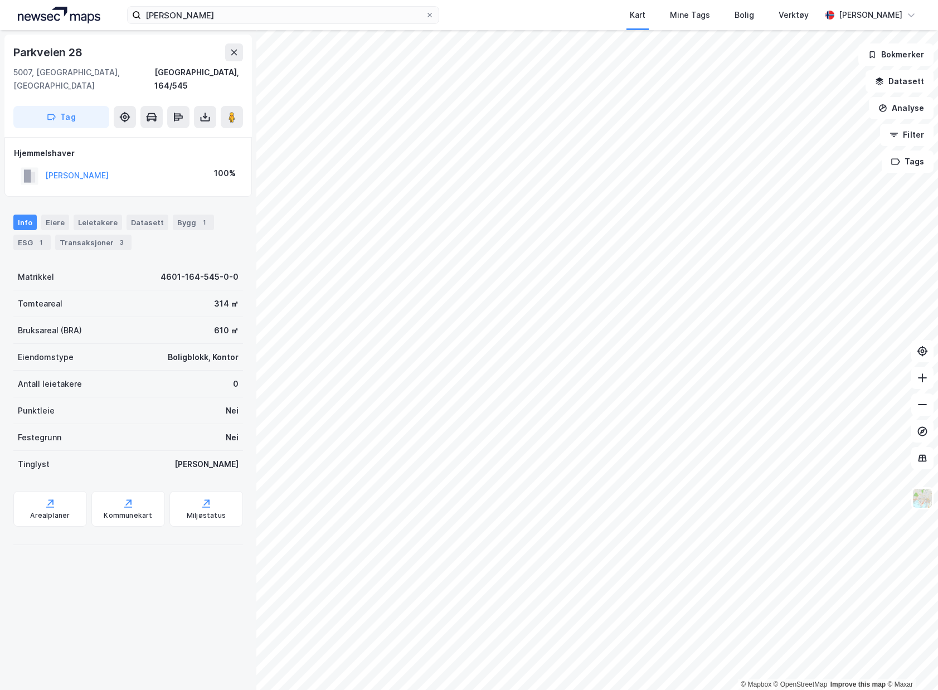
scroll to position [29, 0]
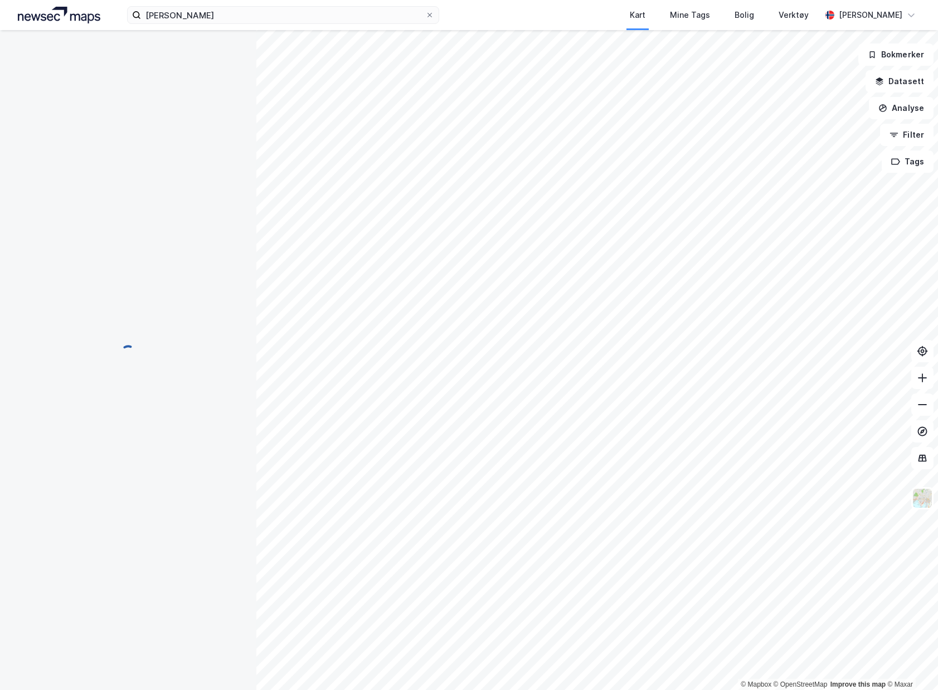
scroll to position [7, 0]
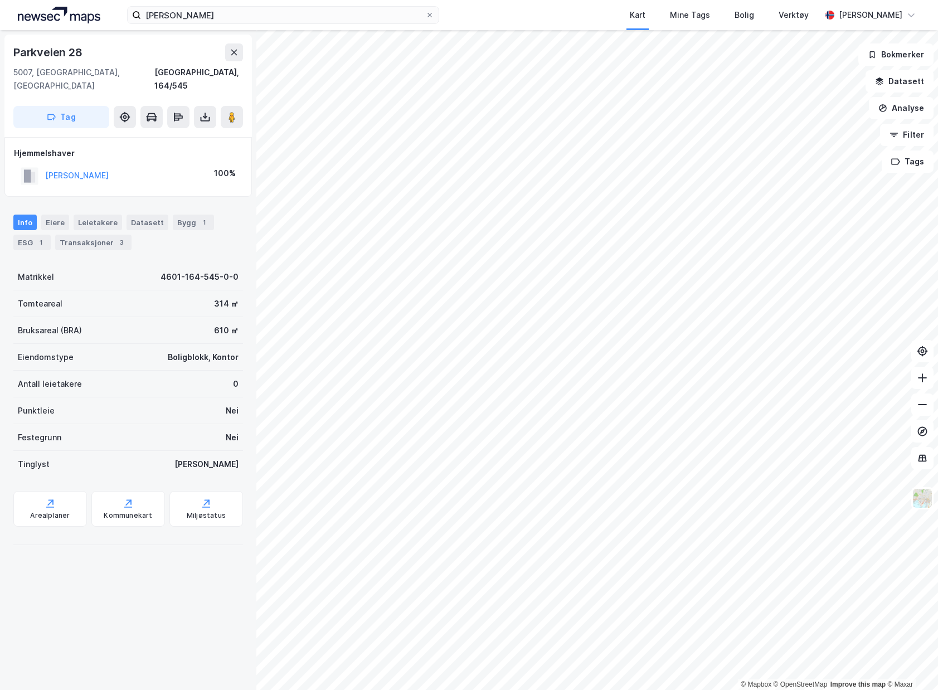
scroll to position [7, 0]
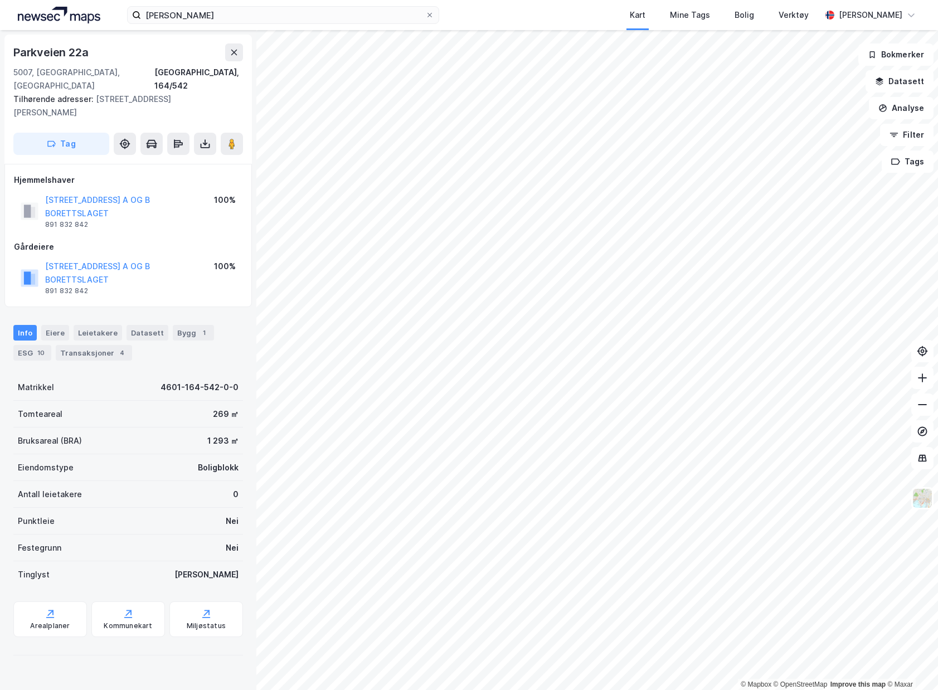
scroll to position [7, 0]
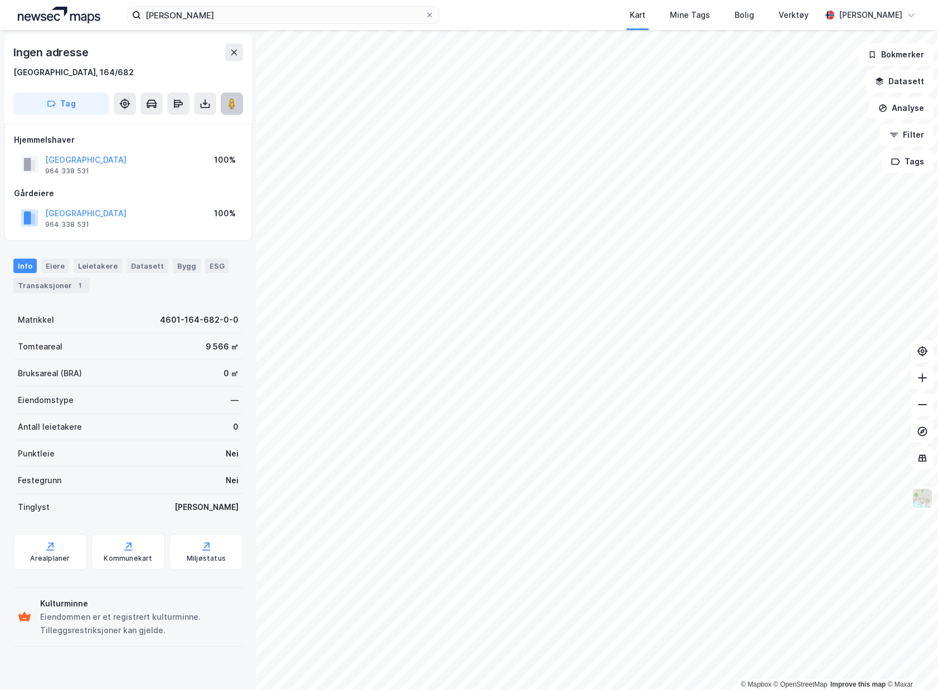
click at [227, 99] on icon at bounding box center [231, 103] width 11 height 11
